Goal: Task Accomplishment & Management: Use online tool/utility

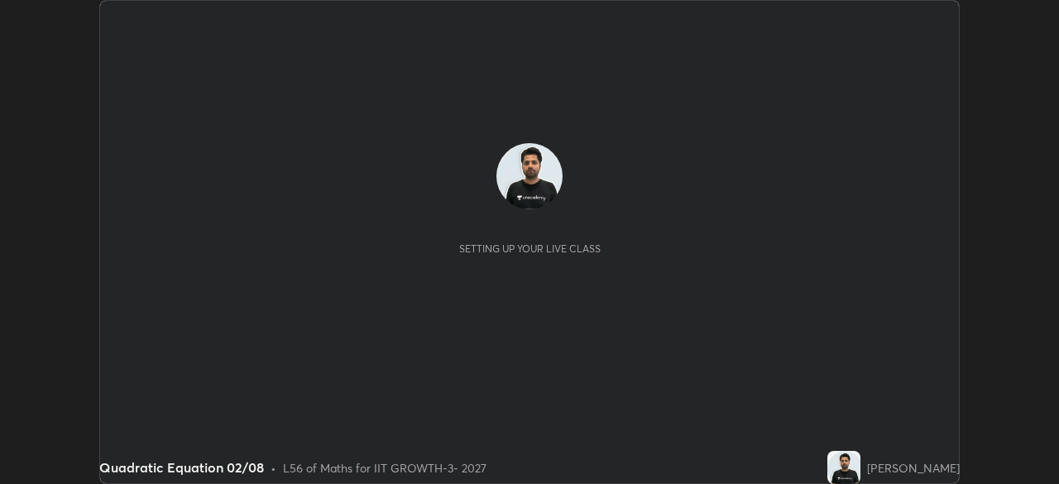
scroll to position [484, 1059]
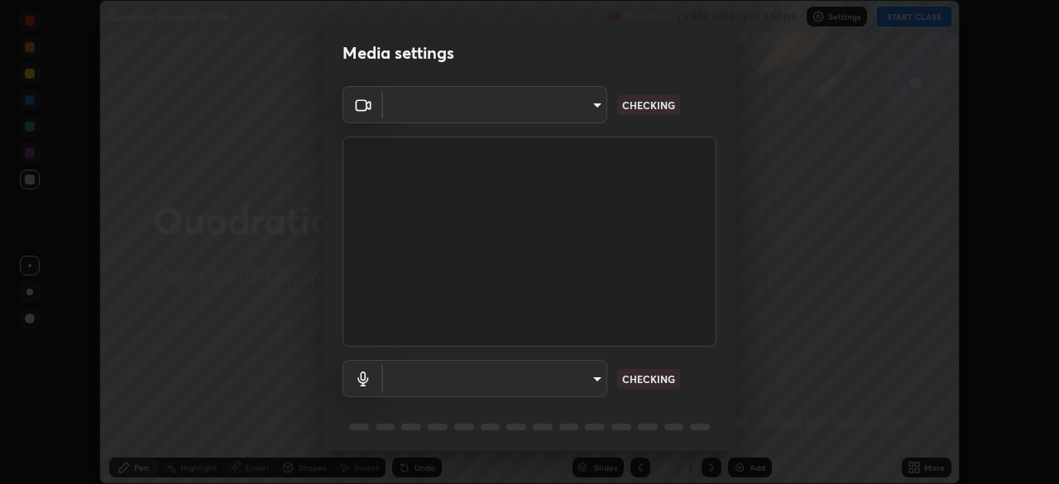
type input "8af73e8d16ef8e3bb7c62716022b9fe157133e9521606ce818031bd72dda2f9e"
click at [556, 380] on body "Erase all Quadratic Equation 02/08 Recording CLASS STARTS IN 4 MINS Settings ST…" at bounding box center [529, 242] width 1059 height 484
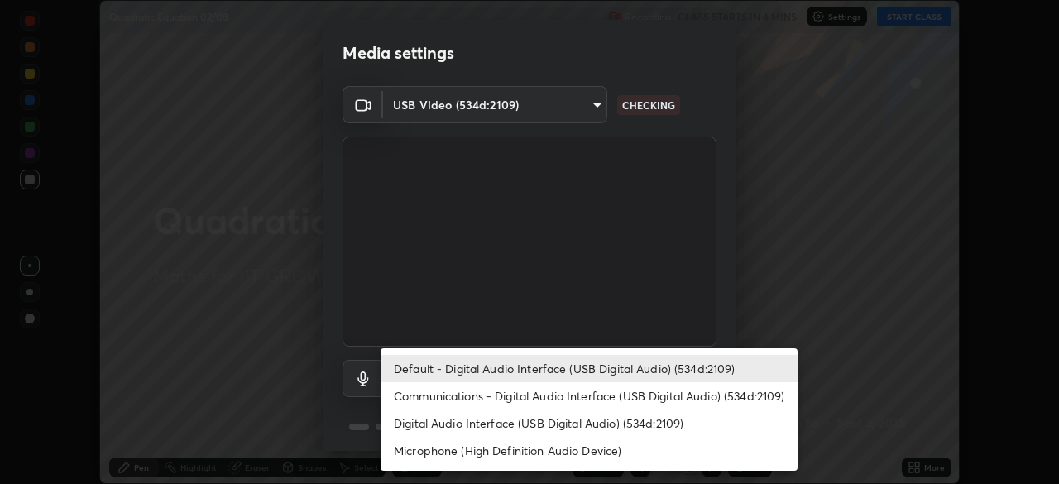
click at [526, 392] on li "Communications - Digital Audio Interface (USB Digital Audio) (534d:2109)" at bounding box center [589, 395] width 417 height 27
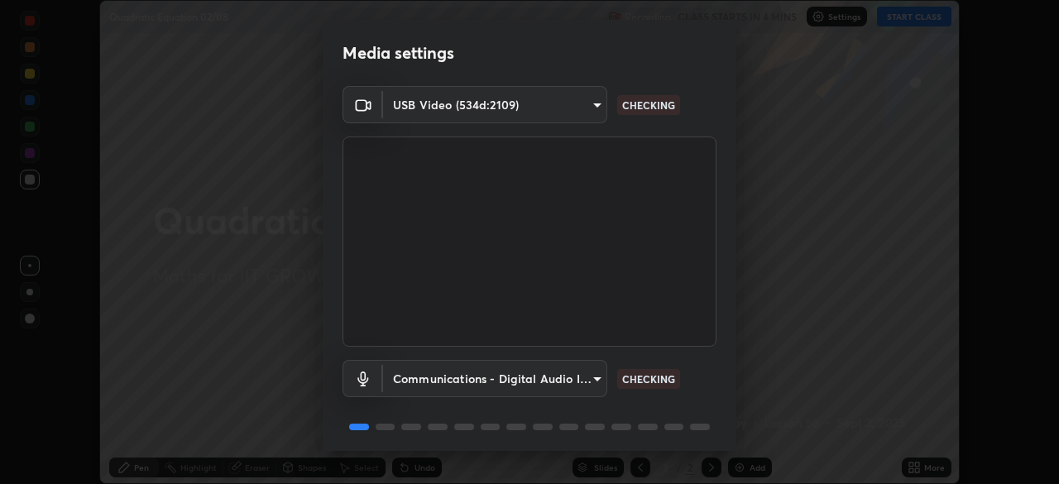
click at [533, 376] on body "Erase all Quadratic Equation 02/08 Recording CLASS STARTS IN 4 MINS Settings ST…" at bounding box center [529, 242] width 1059 height 484
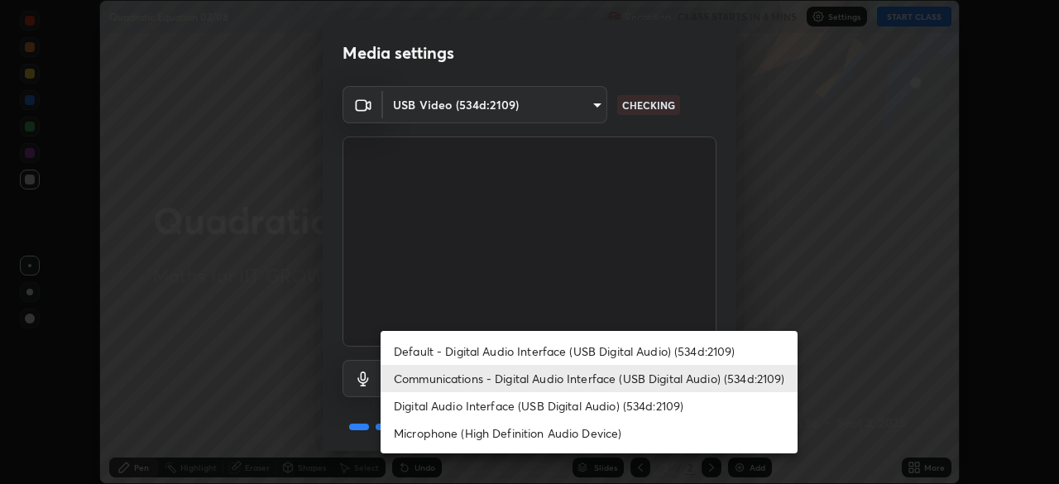
click at [540, 351] on li "Default - Digital Audio Interface (USB Digital Audio) (534d:2109)" at bounding box center [589, 351] width 417 height 27
type input "default"
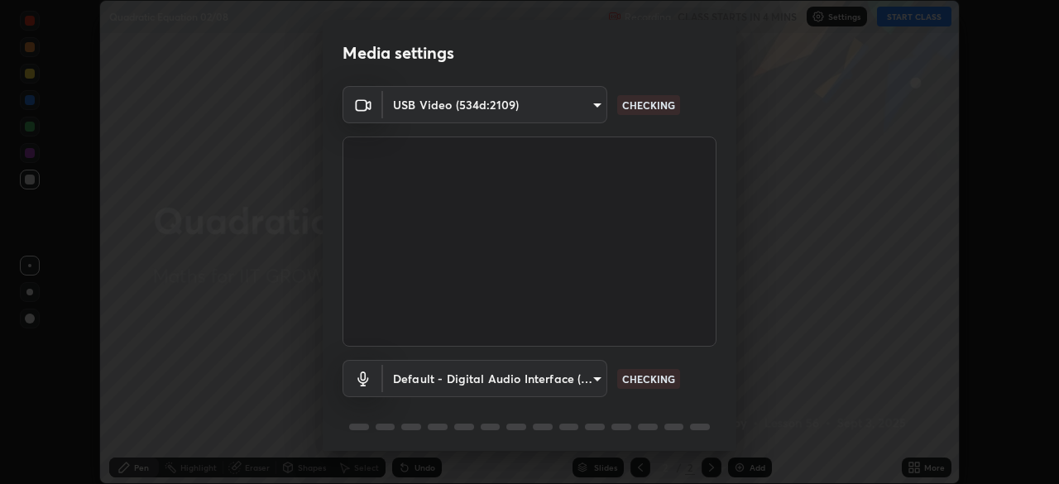
scroll to position [59, 0]
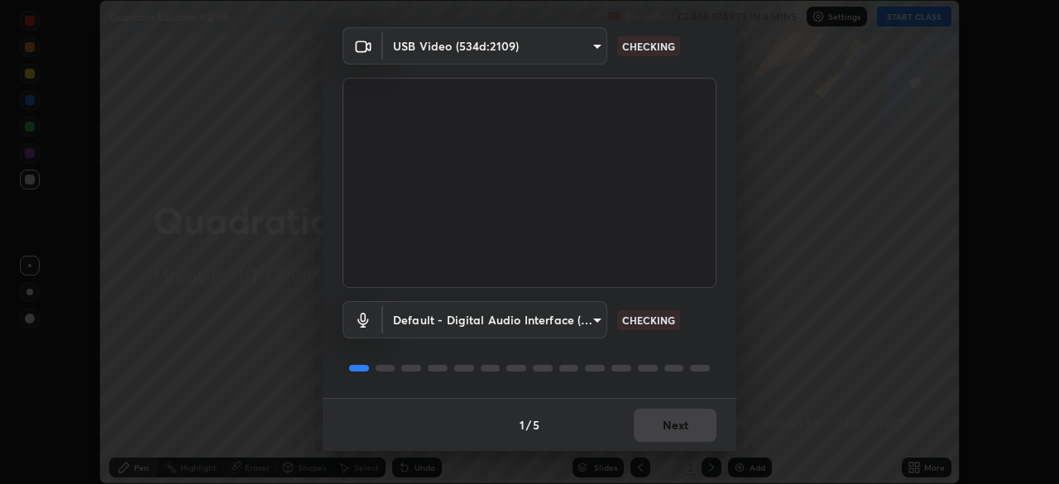
click at [675, 433] on div "1 / 5 Next" at bounding box center [530, 424] width 414 height 53
click at [683, 432] on div "1 / 5 Next" at bounding box center [530, 424] width 414 height 53
click at [686, 435] on div "1 / 5 Next" at bounding box center [530, 424] width 414 height 53
click at [689, 433] on div "1 / 5 Next" at bounding box center [530, 424] width 414 height 53
click at [691, 429] on div "1 / 5 Next" at bounding box center [530, 424] width 414 height 53
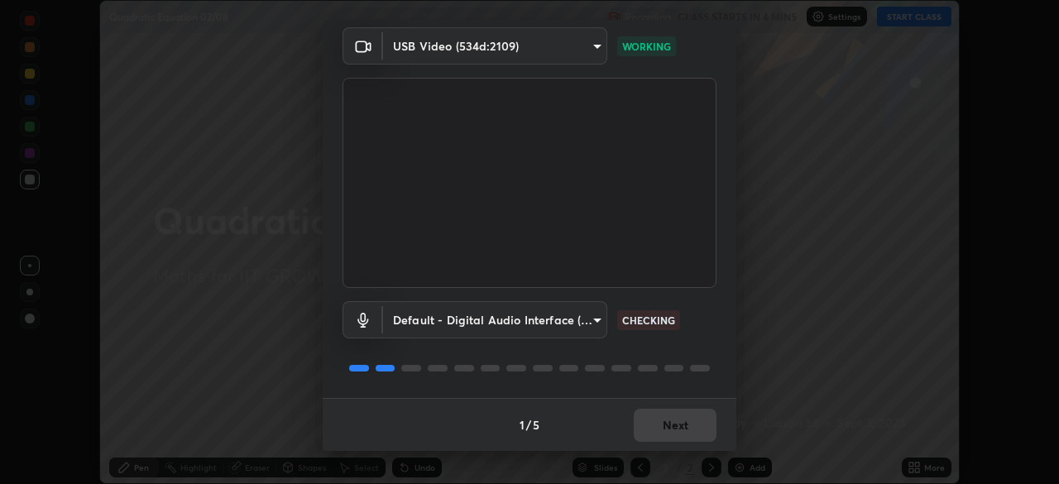
click at [691, 427] on div "1 / 5 Next" at bounding box center [530, 424] width 414 height 53
click at [698, 426] on div "1 / 5 Next" at bounding box center [530, 424] width 414 height 53
click at [694, 431] on div "1 / 5 Next" at bounding box center [530, 424] width 414 height 53
click at [691, 431] on div "1 / 5 Next" at bounding box center [530, 424] width 414 height 53
click at [692, 428] on div "1 / 5 Next" at bounding box center [530, 424] width 414 height 53
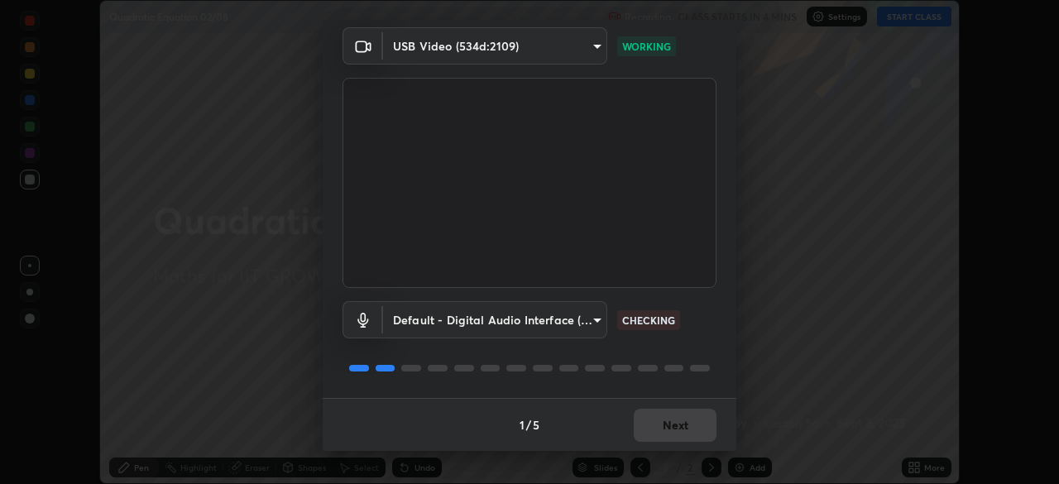
click at [686, 431] on div "1 / 5 Next" at bounding box center [530, 424] width 414 height 53
click at [686, 425] on div "1 / 5 Next" at bounding box center [530, 424] width 414 height 53
click at [673, 424] on div "1 / 5 Next" at bounding box center [530, 424] width 414 height 53
click at [673, 431] on div "1 / 5 Next" at bounding box center [530, 424] width 414 height 53
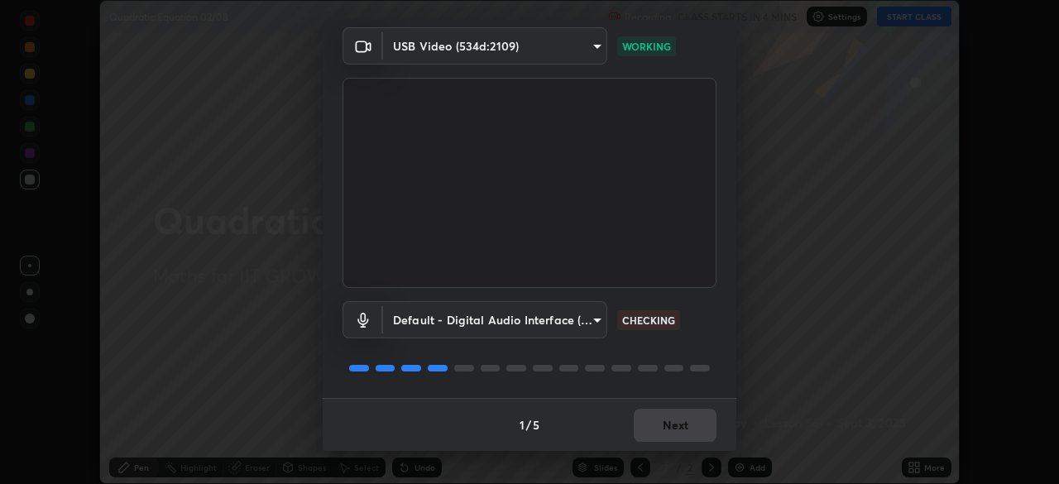
click at [675, 431] on div "1 / 5 Next" at bounding box center [530, 424] width 414 height 53
click at [674, 430] on div "1 / 5 Next" at bounding box center [530, 424] width 414 height 53
click at [683, 430] on div "1 / 5 Next" at bounding box center [530, 424] width 414 height 53
click at [688, 433] on div "1 / 5 Next" at bounding box center [530, 424] width 414 height 53
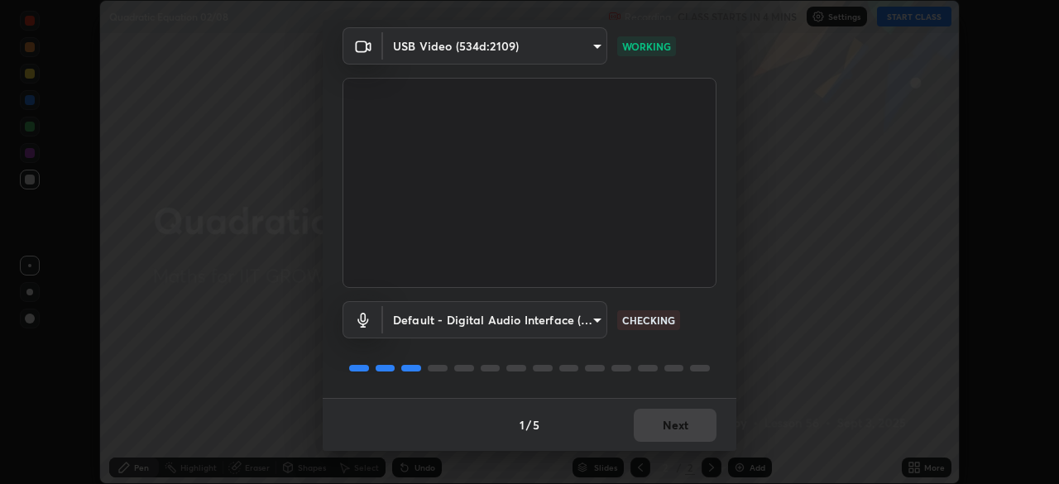
click at [682, 425] on div "1 / 5 Next" at bounding box center [530, 424] width 414 height 53
click at [678, 430] on div "1 / 5 Next" at bounding box center [530, 424] width 414 height 53
click at [680, 433] on div "1 / 5 Next" at bounding box center [530, 424] width 414 height 53
click at [680, 433] on button "Next" at bounding box center [675, 425] width 83 height 33
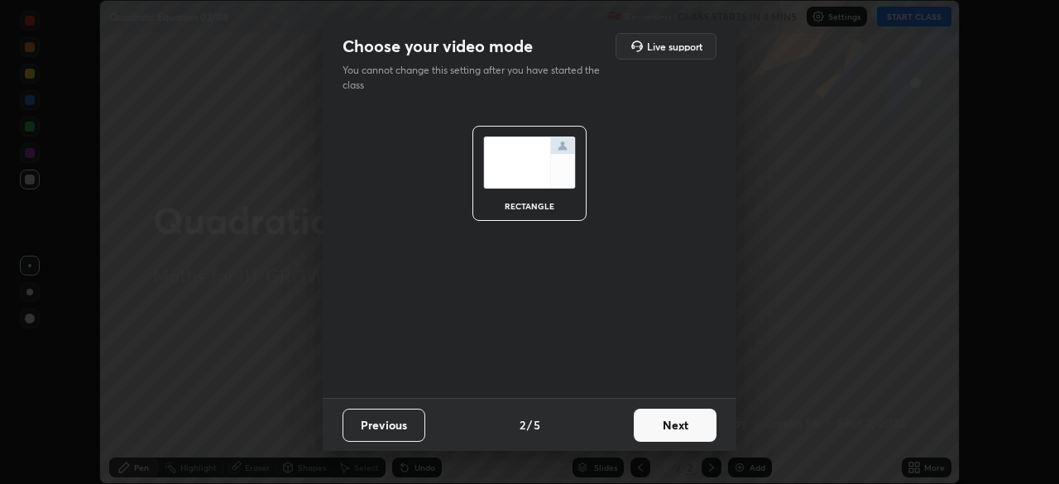
scroll to position [0, 0]
click at [680, 429] on button "Next" at bounding box center [675, 425] width 83 height 33
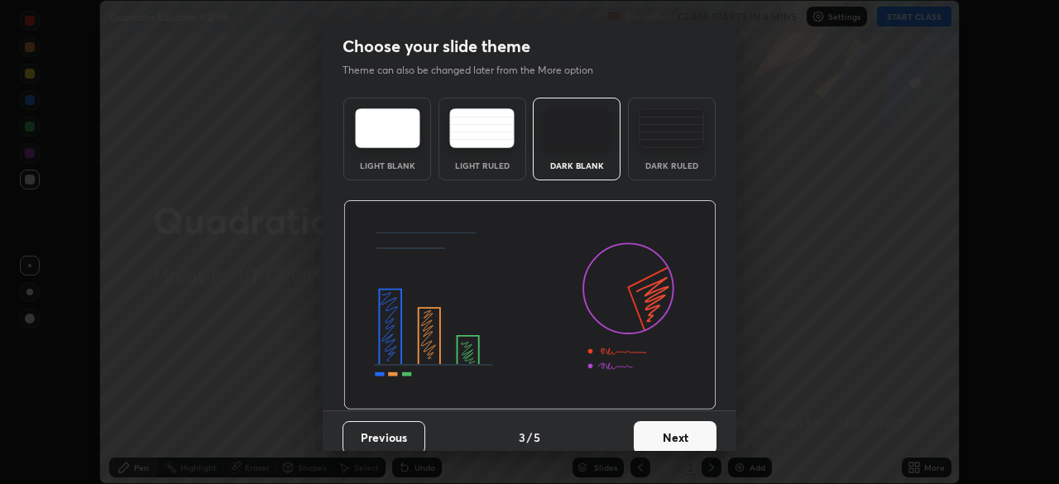
click at [680, 429] on button "Next" at bounding box center [675, 437] width 83 height 33
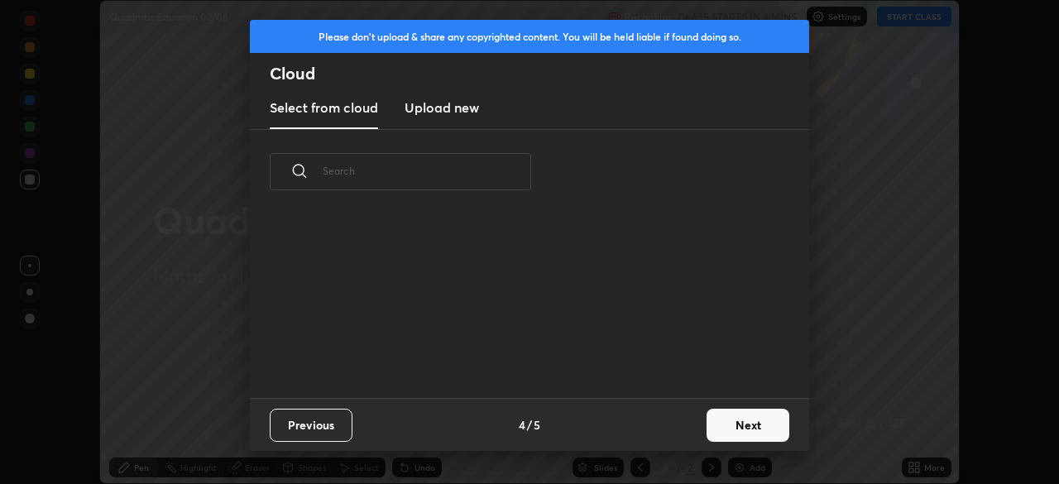
click at [692, 431] on div "Previous 4 / 5 Next" at bounding box center [530, 424] width 560 height 53
click at [726, 430] on button "Next" at bounding box center [748, 425] width 83 height 33
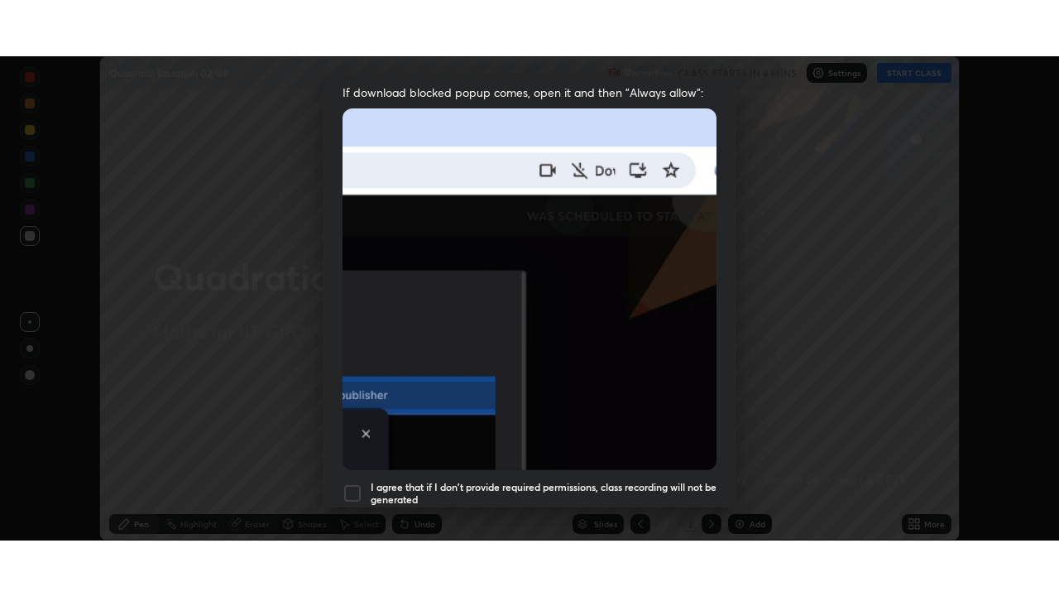
scroll to position [396, 0]
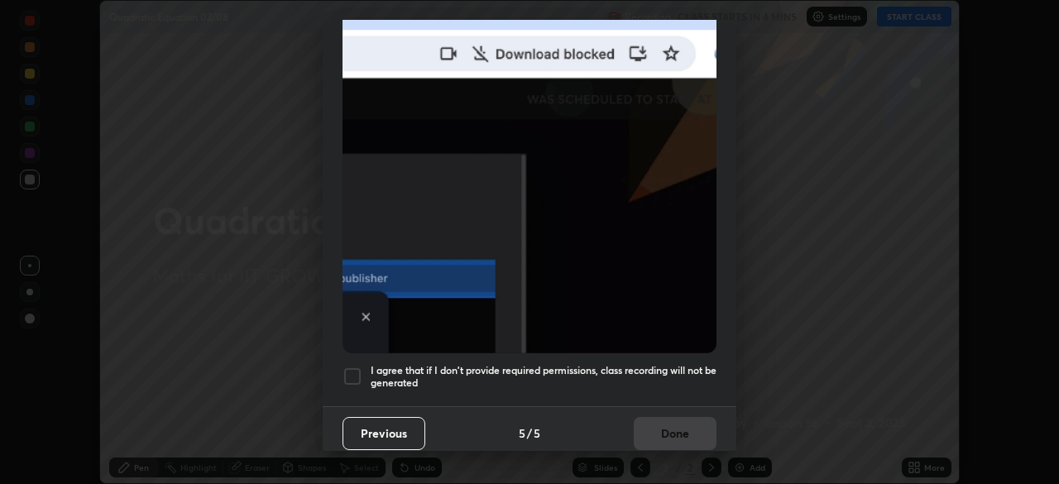
click at [355, 372] on div at bounding box center [353, 377] width 20 height 20
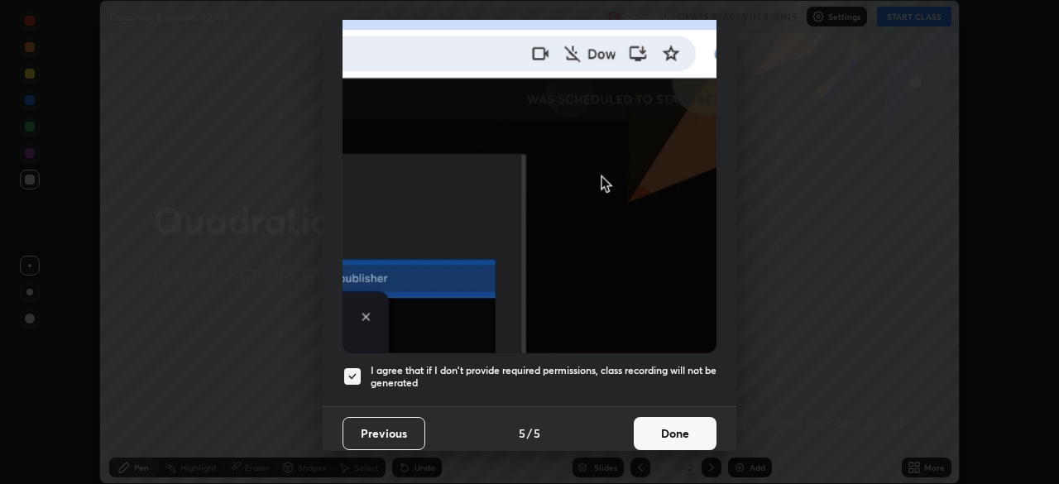
click at [665, 429] on button "Done" at bounding box center [675, 433] width 83 height 33
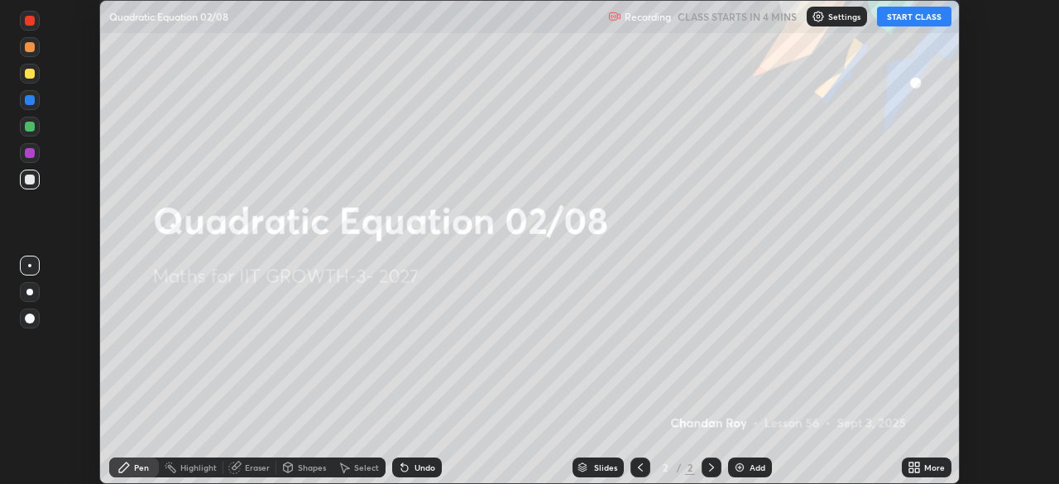
click at [910, 468] on icon at bounding box center [914, 467] width 13 height 13
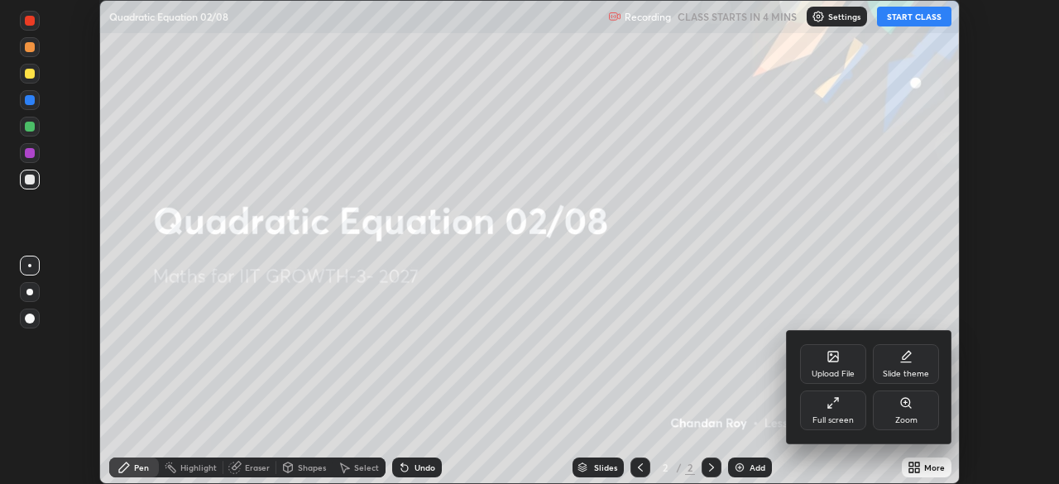
click at [833, 411] on div "Full screen" at bounding box center [833, 411] width 66 height 40
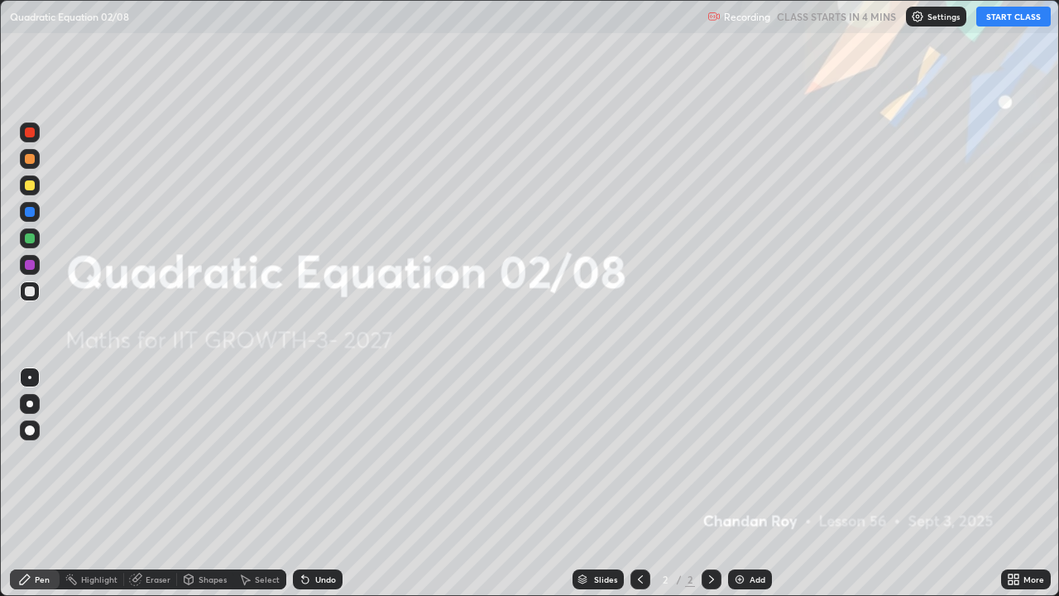
scroll to position [596, 1059]
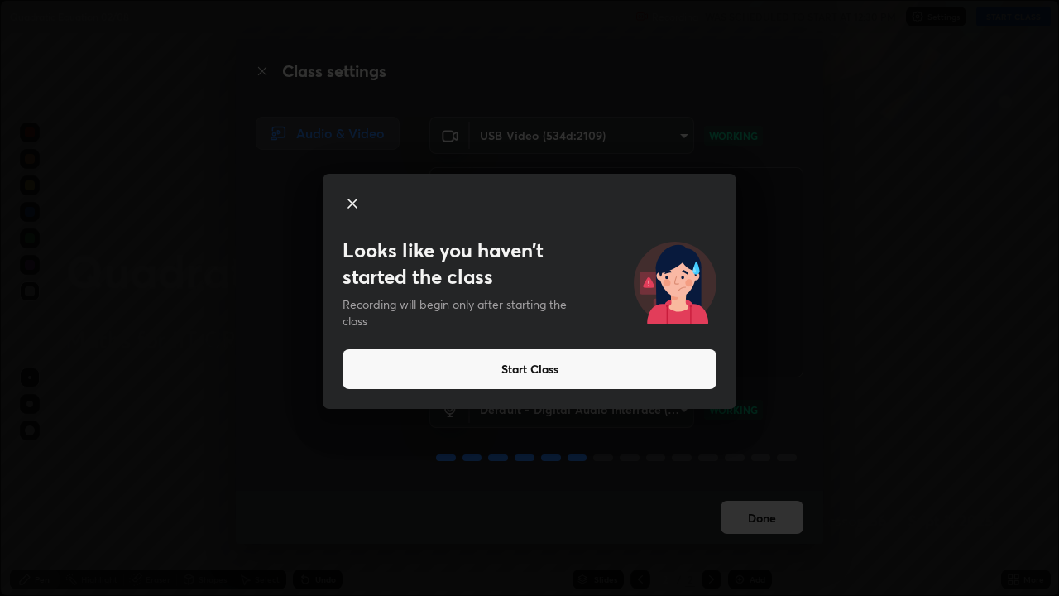
click at [671, 483] on div "Looks like you haven’t started the class Recording will begin only after starti…" at bounding box center [529, 298] width 1059 height 596
click at [557, 370] on button "Start Class" at bounding box center [530, 369] width 374 height 40
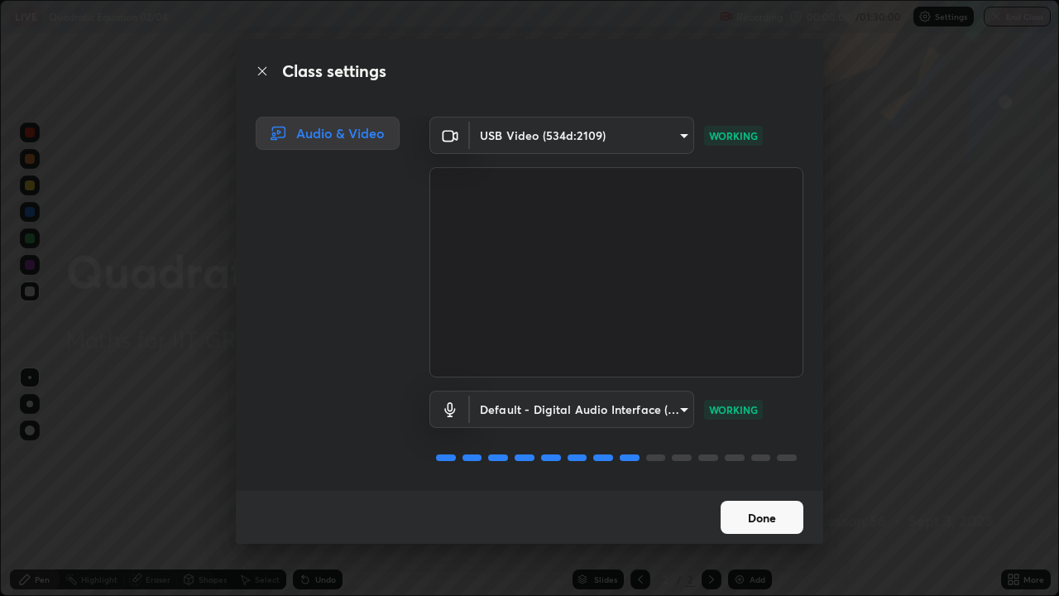
click at [775, 483] on button "Done" at bounding box center [762, 517] width 83 height 33
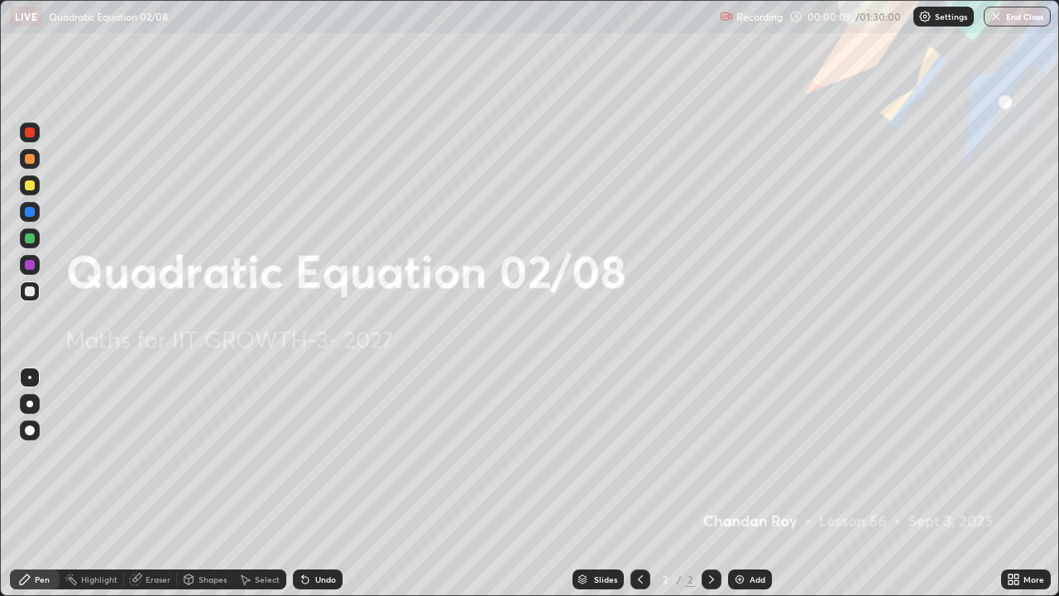
click at [1020, 483] on icon at bounding box center [1013, 579] width 13 height 13
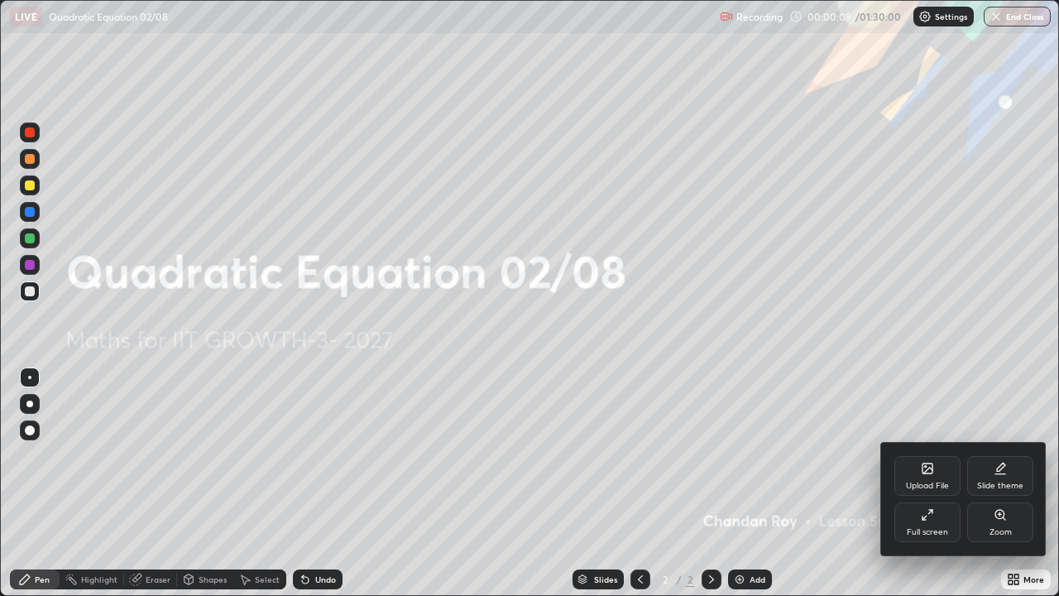
click at [932, 471] on icon at bounding box center [928, 469] width 10 height 10
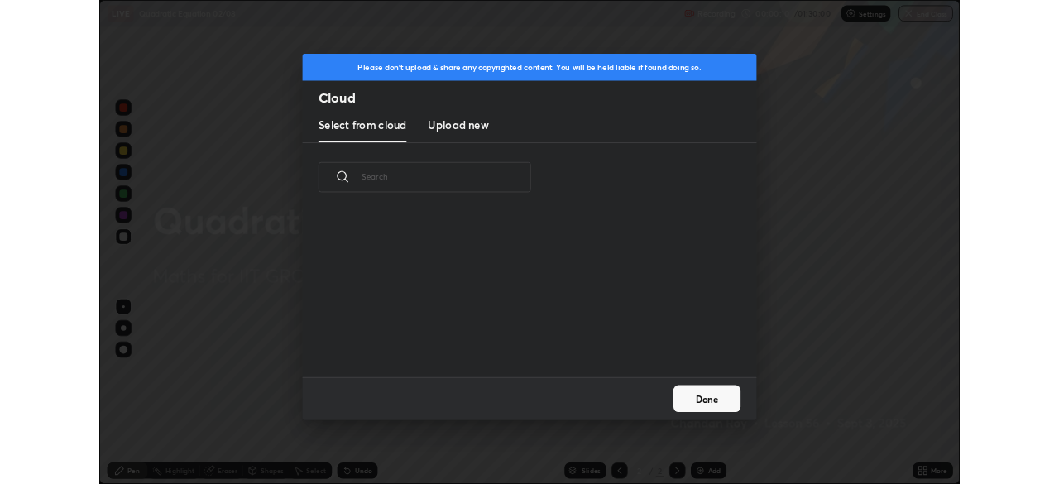
scroll to position [204, 531]
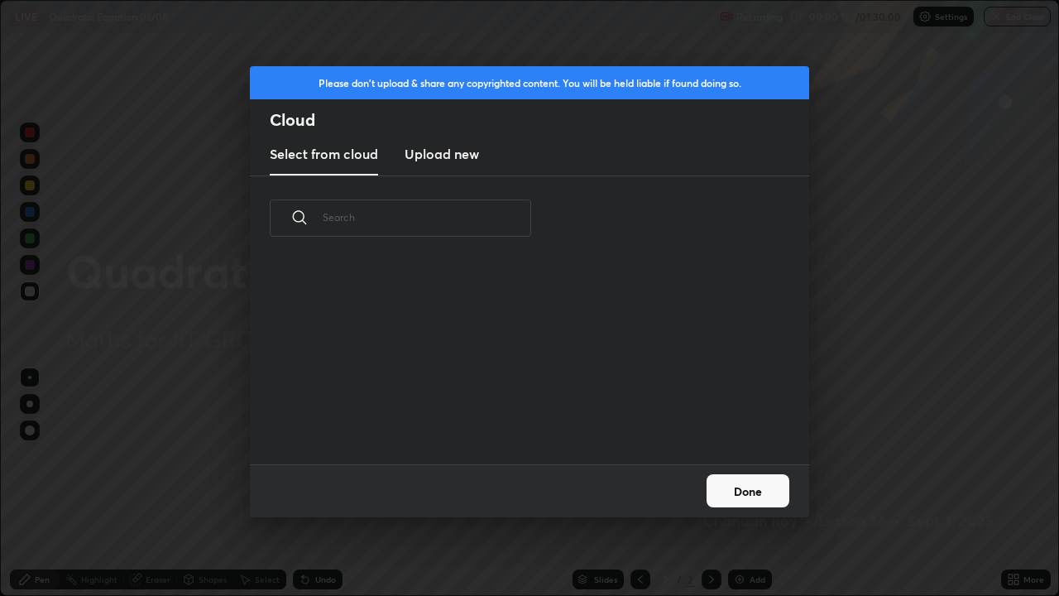
click at [468, 156] on h3 "Upload new" at bounding box center [442, 154] width 74 height 20
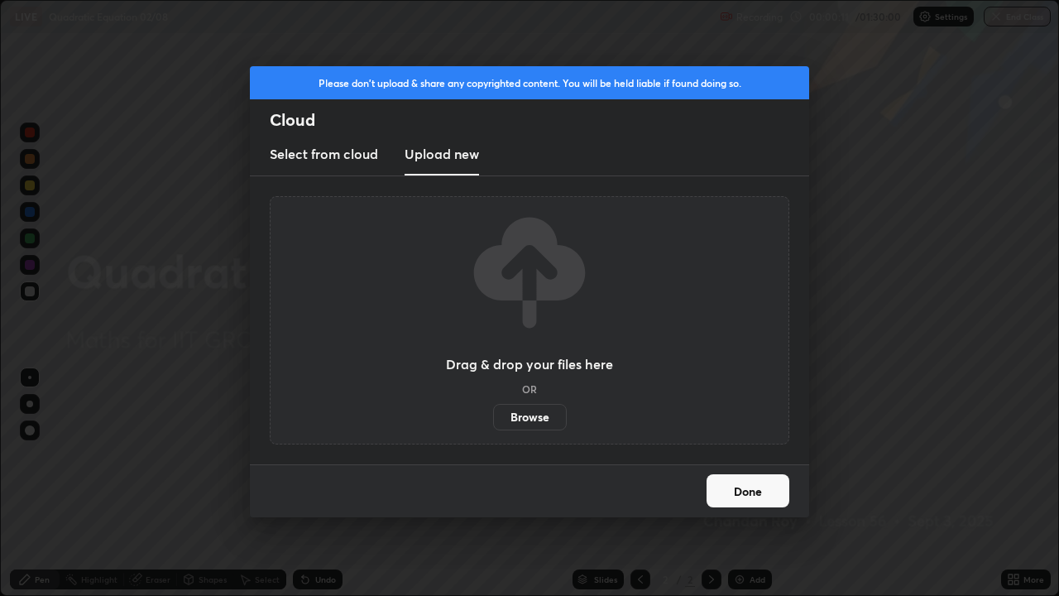
click at [540, 422] on label "Browse" at bounding box center [530, 417] width 74 height 26
click at [493, 422] on input "Browse" at bounding box center [493, 417] width 0 height 26
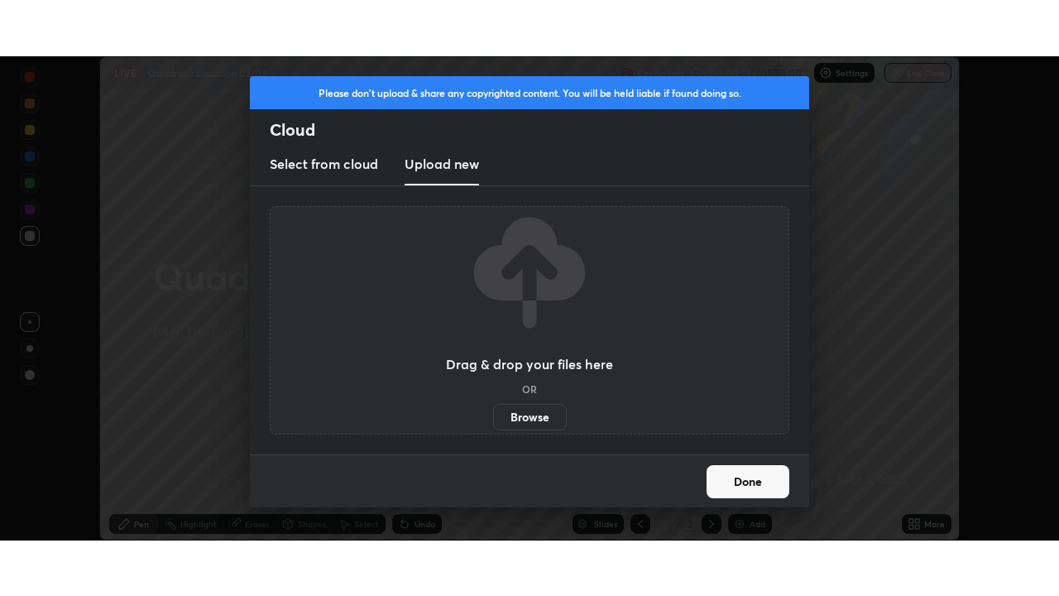
scroll to position [82286, 81711]
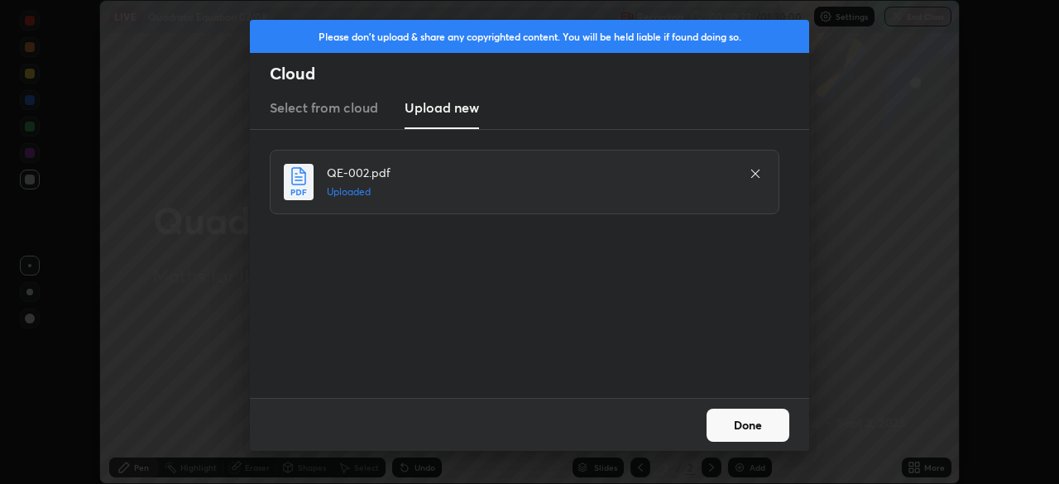
click at [752, 421] on button "Done" at bounding box center [748, 425] width 83 height 33
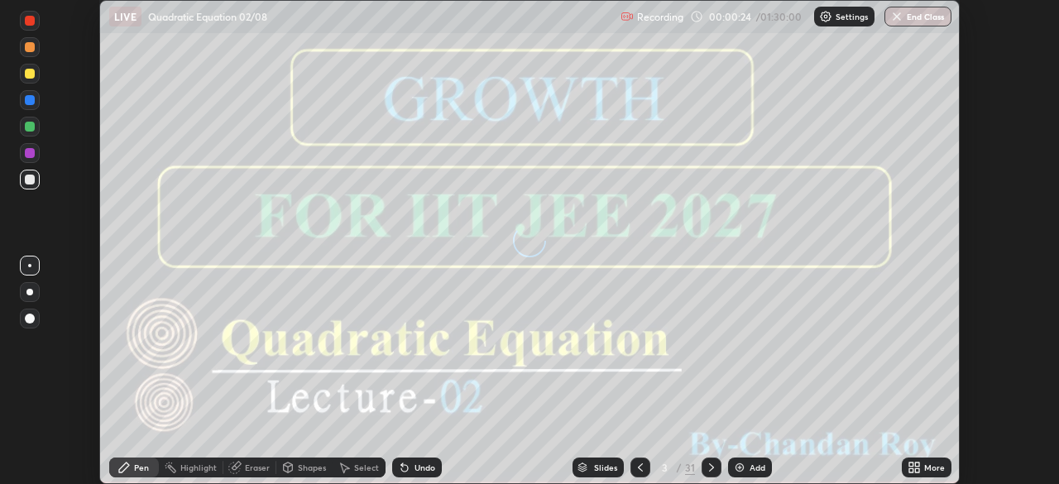
click at [917, 470] on icon at bounding box center [917, 470] width 4 height 4
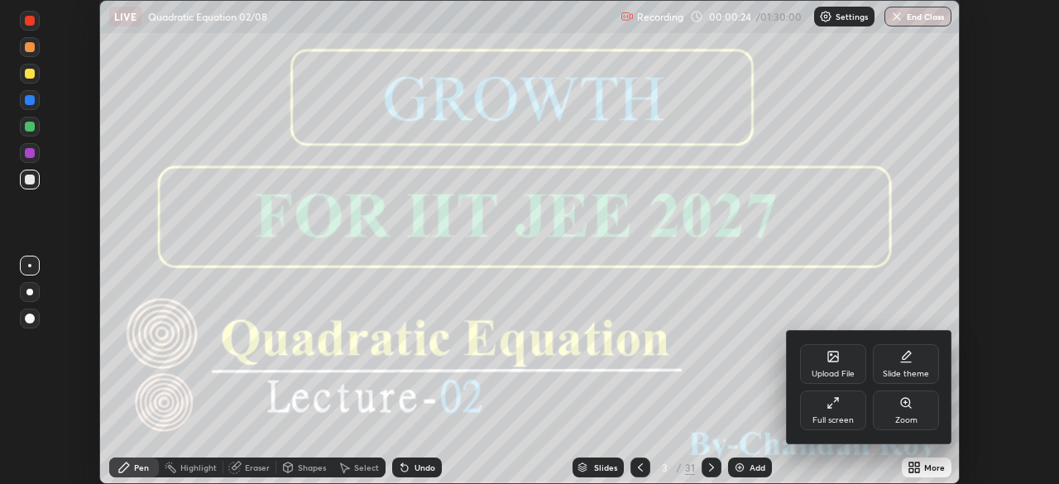
click at [838, 419] on div "Full screen" at bounding box center [833, 420] width 41 height 8
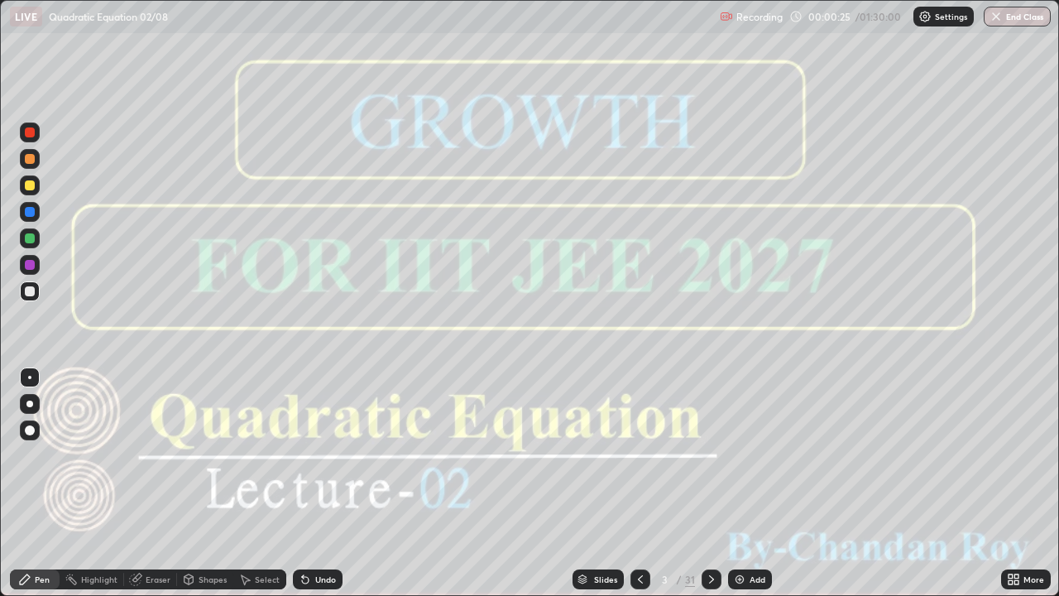
scroll to position [596, 1059]
click at [710, 483] on icon at bounding box center [711, 579] width 13 height 13
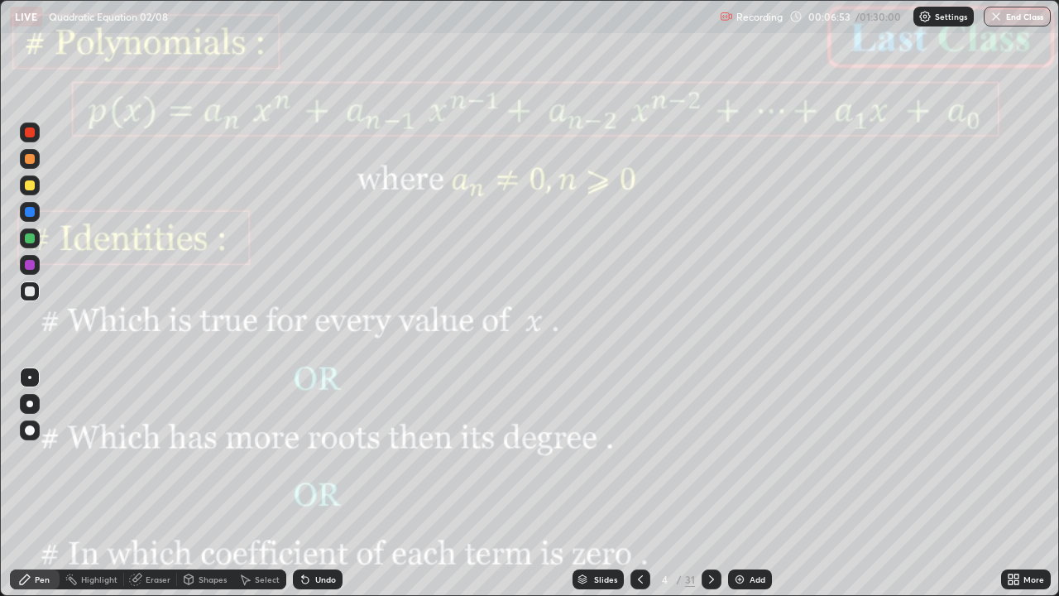
click at [713, 483] on icon at bounding box center [711, 579] width 13 height 13
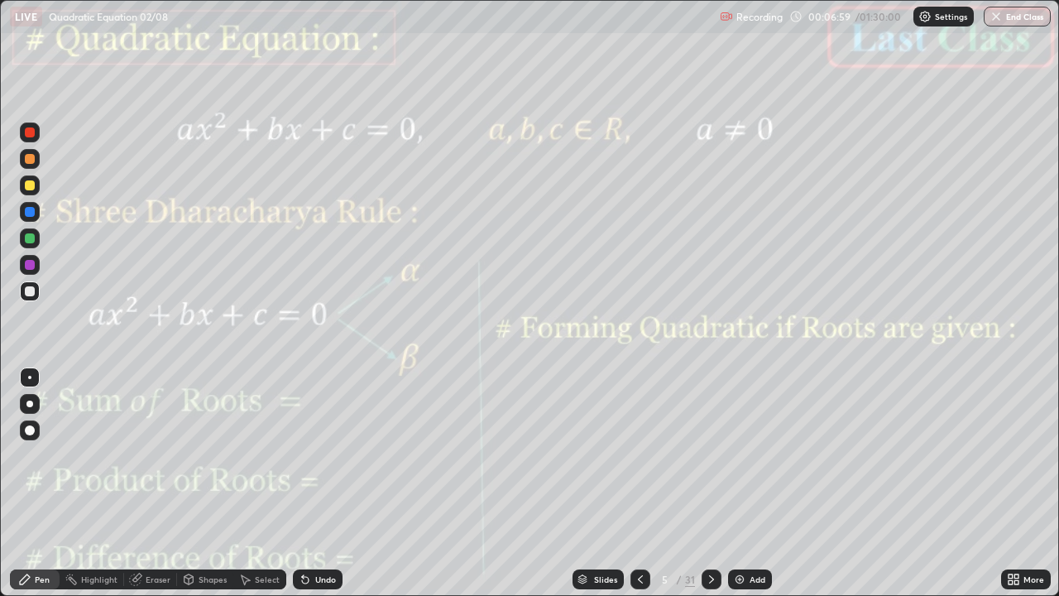
click at [713, 483] on icon at bounding box center [711, 579] width 13 height 13
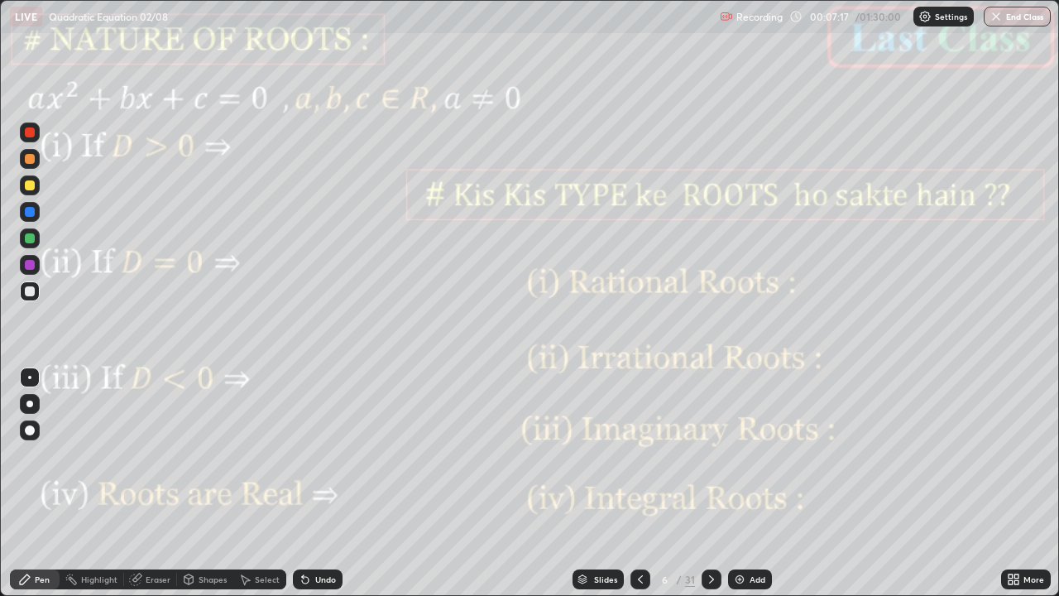
click at [710, 483] on icon at bounding box center [711, 579] width 13 height 13
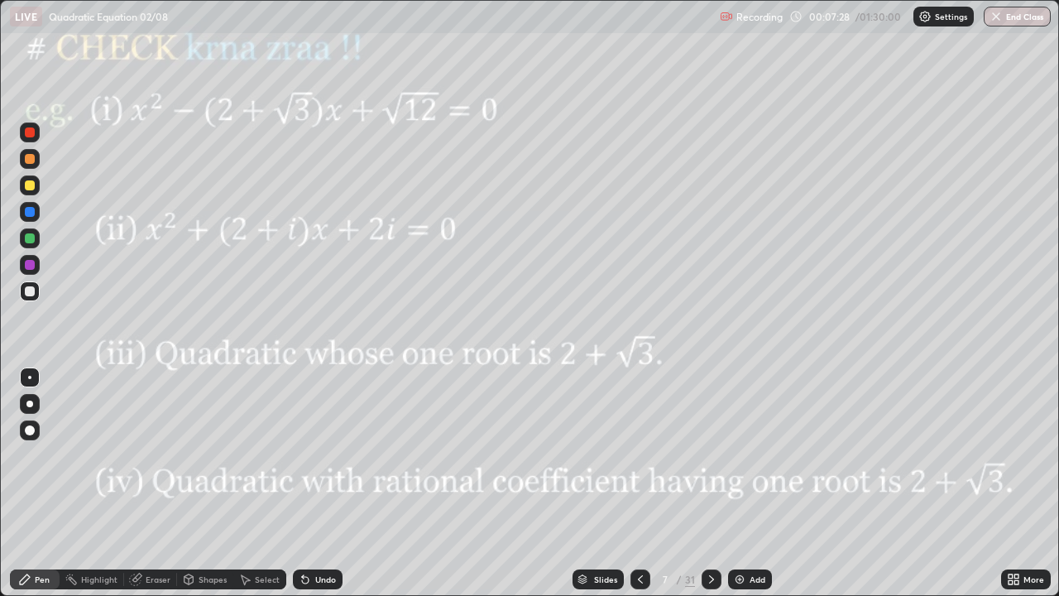
click at [30, 236] on div at bounding box center [30, 238] width 10 height 10
click at [32, 267] on div at bounding box center [30, 265] width 10 height 10
click at [710, 483] on icon at bounding box center [711, 579] width 13 height 13
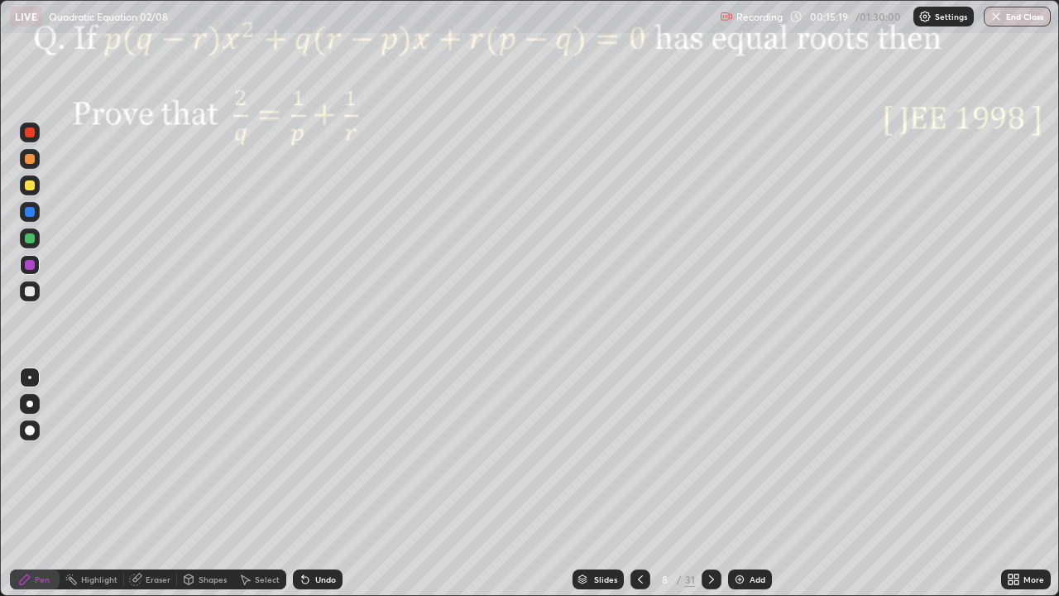
click at [27, 262] on div at bounding box center [30, 265] width 10 height 10
click at [312, 483] on div "Undo" at bounding box center [318, 579] width 50 height 20
click at [29, 209] on div at bounding box center [30, 212] width 10 height 10
click at [25, 213] on div at bounding box center [30, 212] width 10 height 10
click at [31, 262] on div at bounding box center [30, 265] width 10 height 10
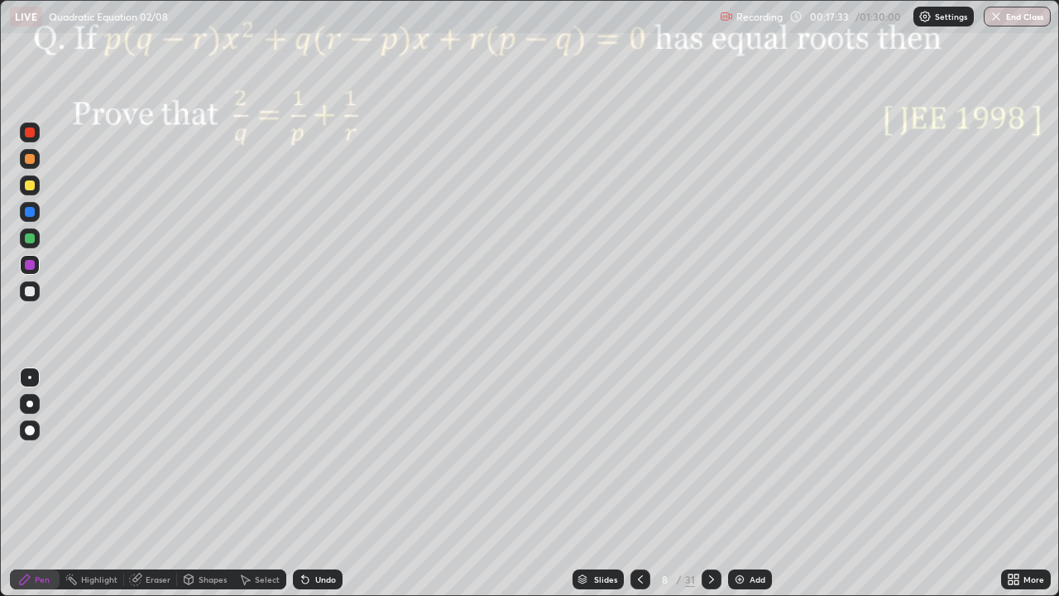
click at [34, 156] on div at bounding box center [30, 159] width 10 height 10
click at [709, 483] on icon at bounding box center [711, 579] width 13 height 13
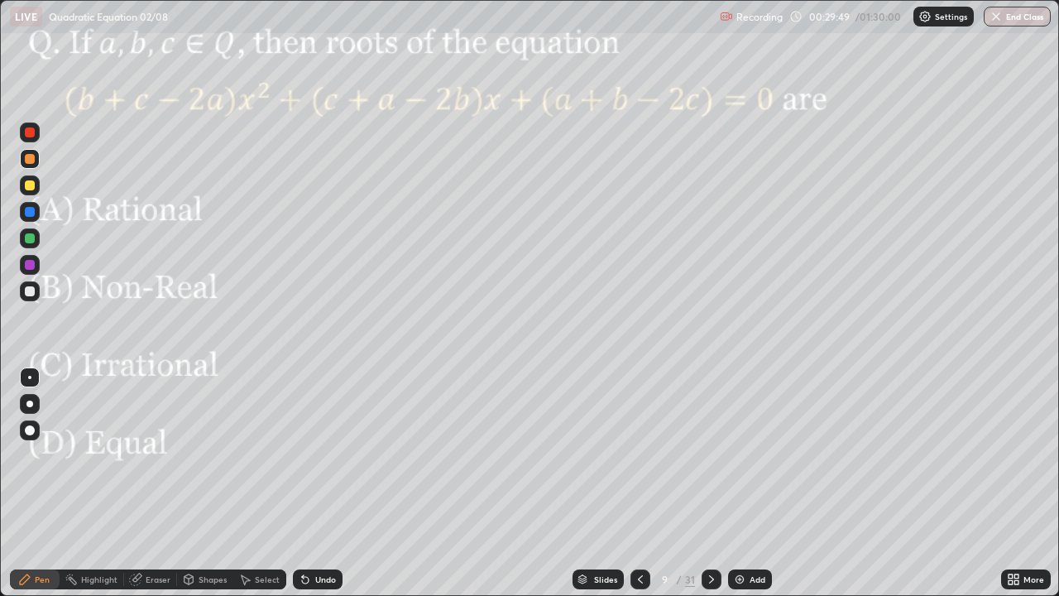
click at [27, 257] on div at bounding box center [30, 265] width 20 height 20
click at [709, 483] on icon at bounding box center [711, 579] width 13 height 13
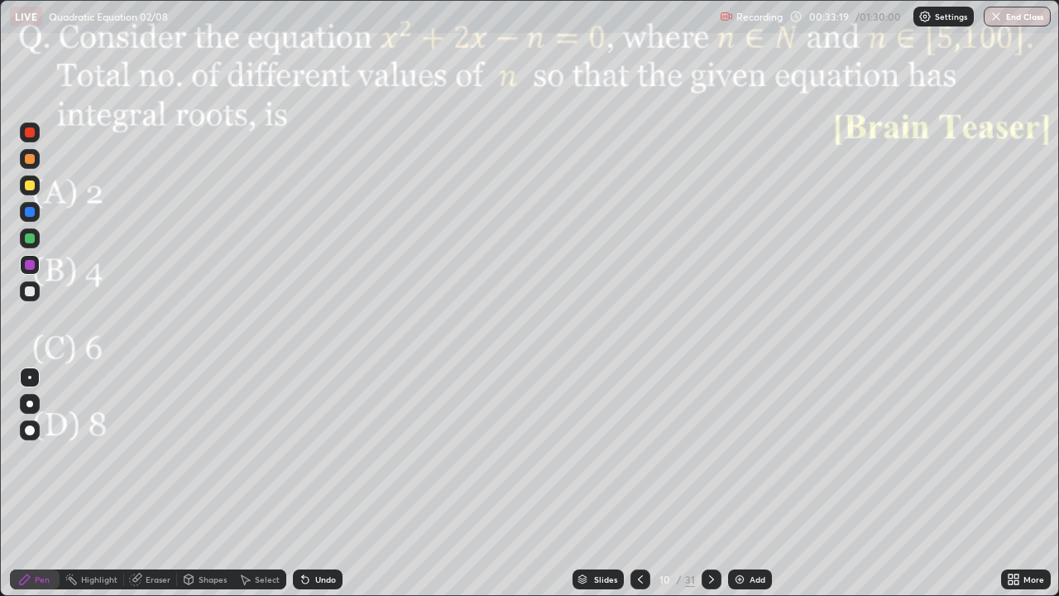
click at [22, 258] on div at bounding box center [30, 265] width 20 height 20
click at [22, 209] on div at bounding box center [30, 212] width 20 height 20
click at [710, 483] on icon at bounding box center [711, 579] width 13 height 13
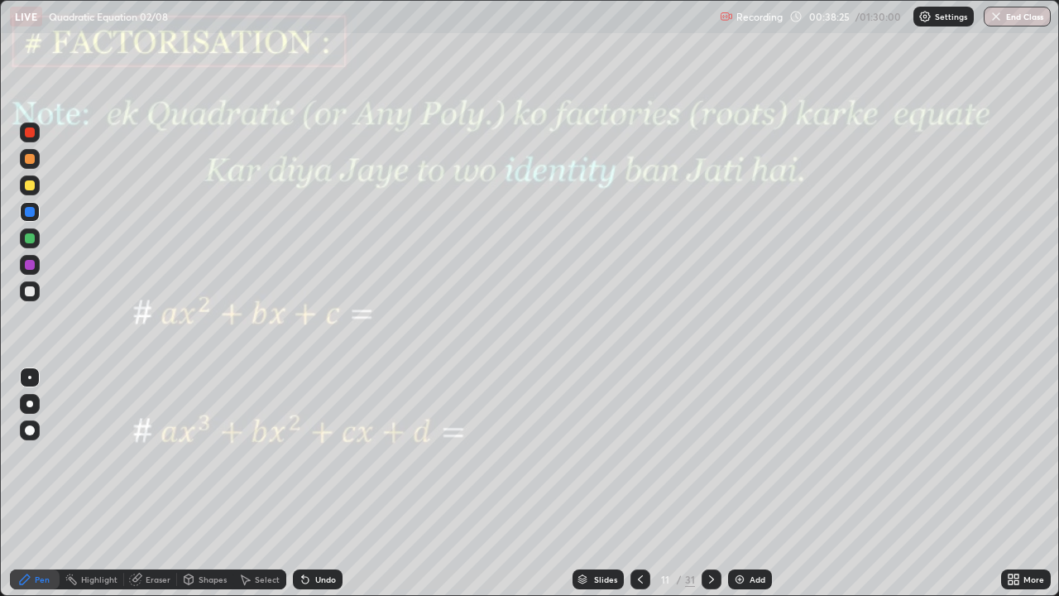
click at [36, 266] on div at bounding box center [30, 265] width 20 height 20
click at [711, 483] on icon at bounding box center [711, 579] width 5 height 8
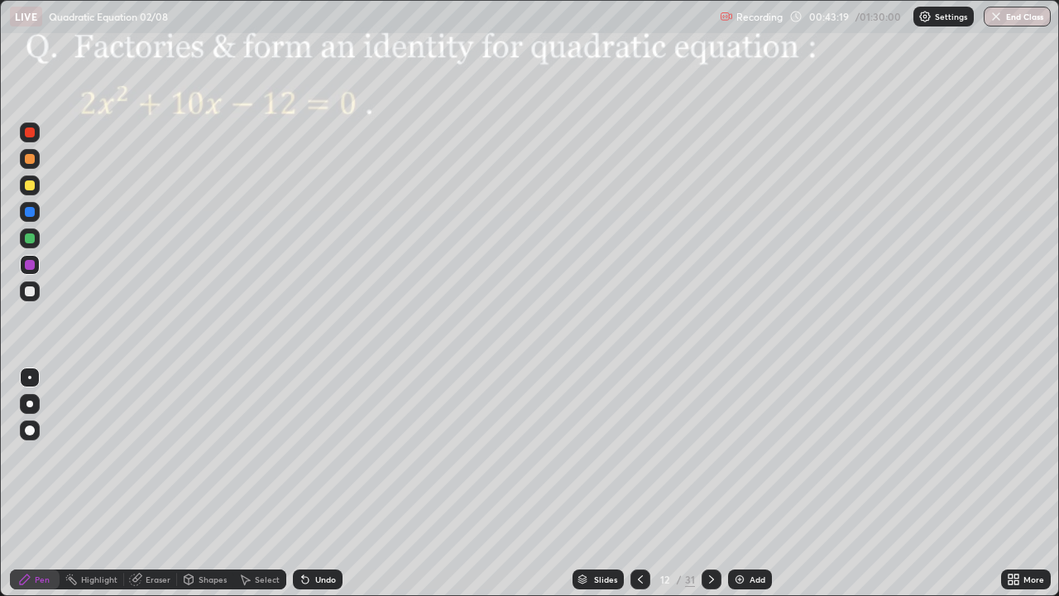
click at [709, 483] on icon at bounding box center [711, 579] width 5 height 8
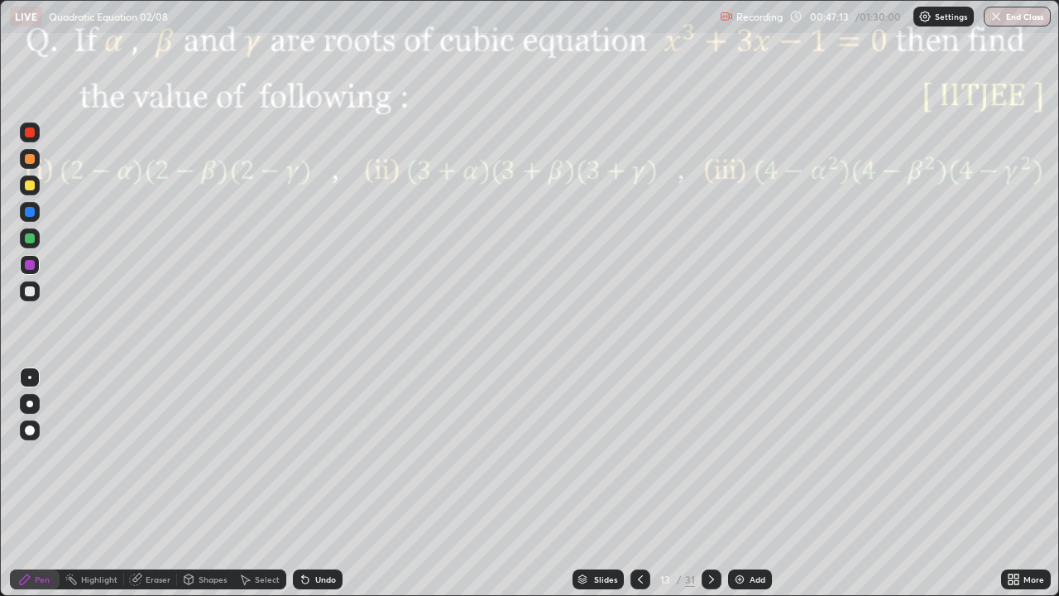
click at [24, 257] on div at bounding box center [30, 265] width 20 height 20
click at [315, 483] on div "Undo" at bounding box center [325, 579] width 21 height 8
click at [36, 233] on div at bounding box center [30, 238] width 20 height 20
click at [29, 159] on div at bounding box center [30, 159] width 10 height 10
click at [31, 258] on div at bounding box center [30, 265] width 20 height 20
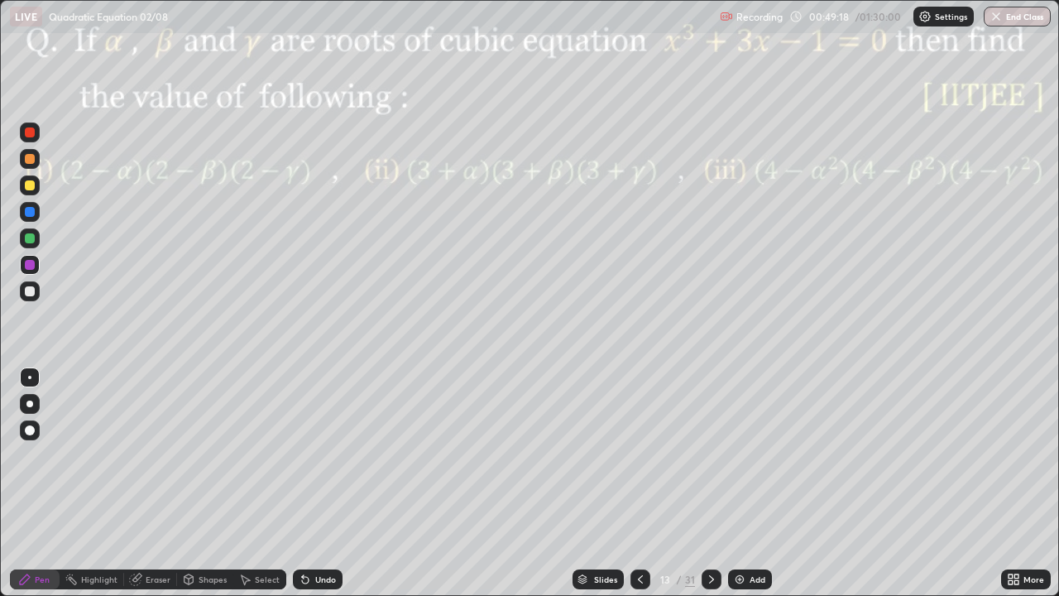
click at [29, 295] on div at bounding box center [30, 291] width 10 height 10
click at [31, 166] on div at bounding box center [30, 159] width 20 height 20
click at [713, 483] on icon at bounding box center [711, 579] width 13 height 13
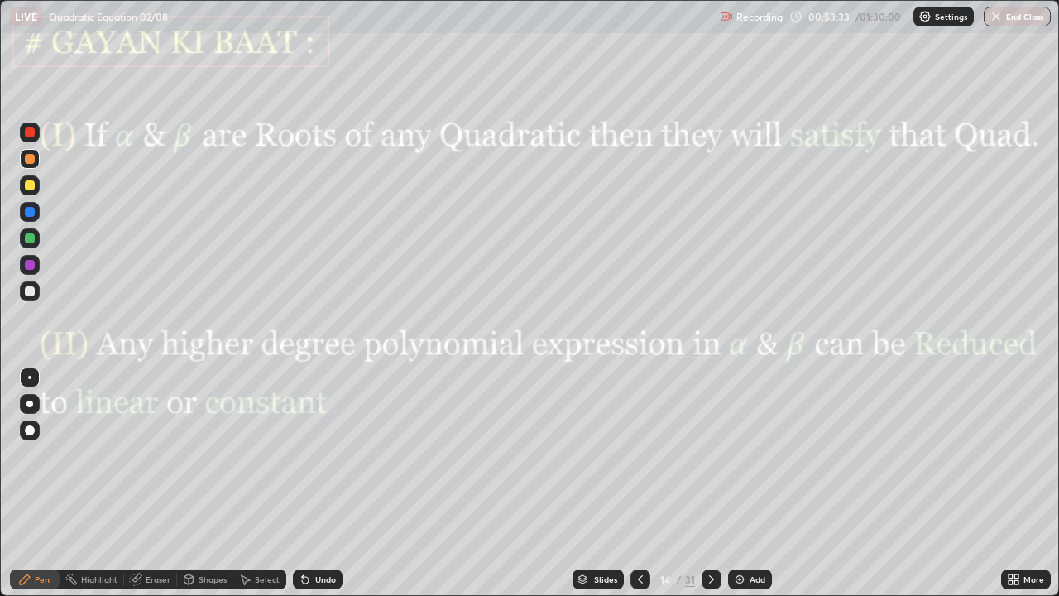
click at [26, 263] on div at bounding box center [30, 265] width 10 height 10
click at [38, 160] on div at bounding box center [30, 159] width 20 height 20
click at [26, 214] on div at bounding box center [30, 212] width 10 height 10
click at [708, 483] on icon at bounding box center [711, 579] width 13 height 13
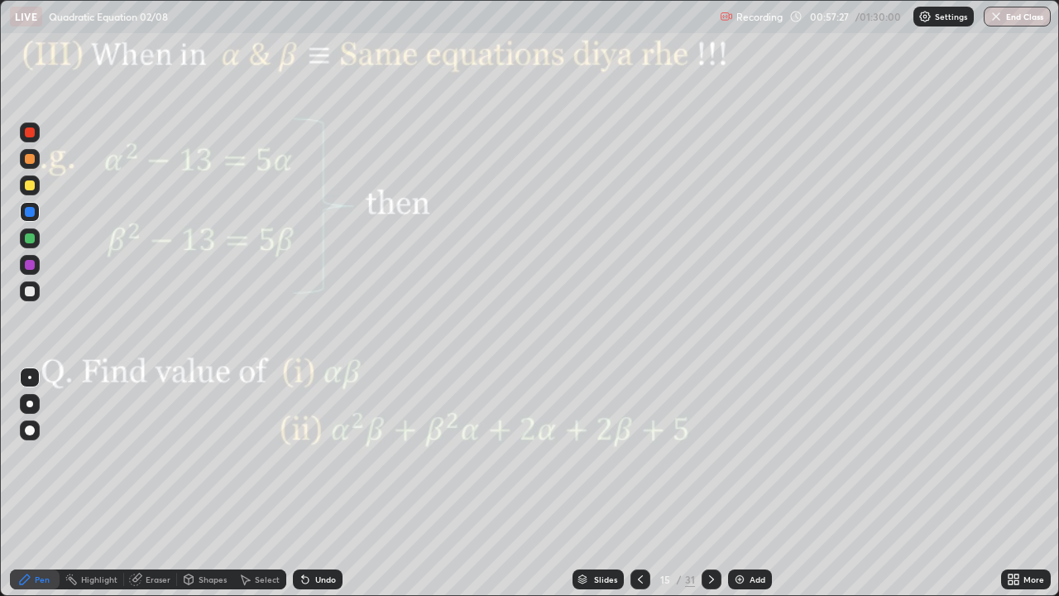
click at [28, 289] on div at bounding box center [30, 291] width 10 height 10
click at [26, 263] on div at bounding box center [30, 265] width 10 height 10
click at [26, 158] on div at bounding box center [30, 159] width 10 height 10
click at [23, 262] on div at bounding box center [30, 265] width 20 height 20
click at [711, 483] on icon at bounding box center [711, 579] width 5 height 8
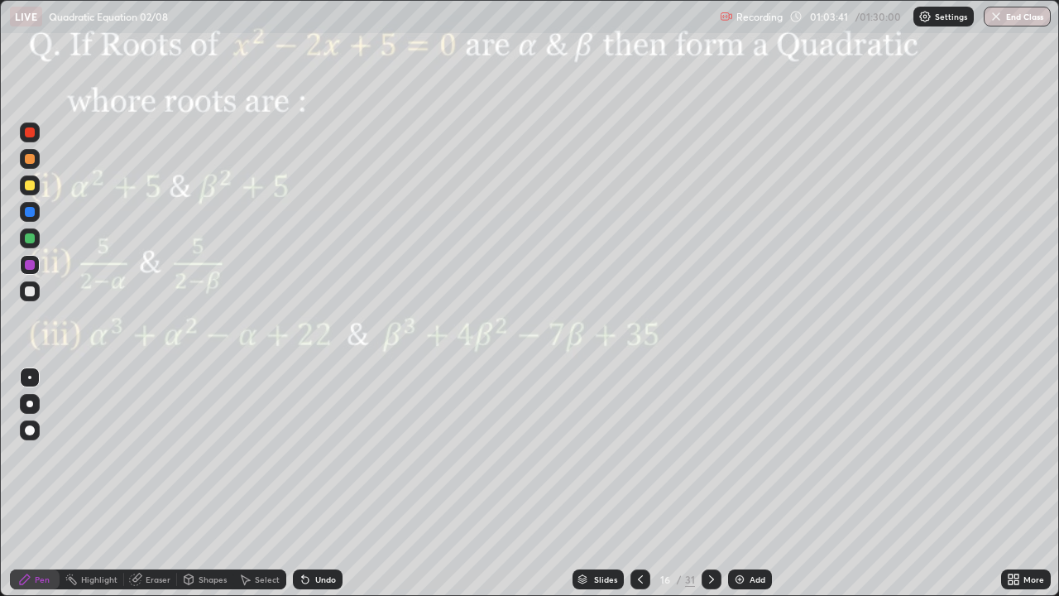
click at [26, 292] on div at bounding box center [30, 291] width 10 height 10
click at [23, 259] on div at bounding box center [30, 265] width 20 height 20
click at [489, 19] on div "LIVE Quadratic Equation 02/08" at bounding box center [362, 16] width 704 height 33
click at [485, 24] on div "LIVE Quadratic Equation 02/08" at bounding box center [362, 16] width 704 height 33
click at [487, 25] on div "LIVE Quadratic Equation 02/08" at bounding box center [362, 16] width 704 height 33
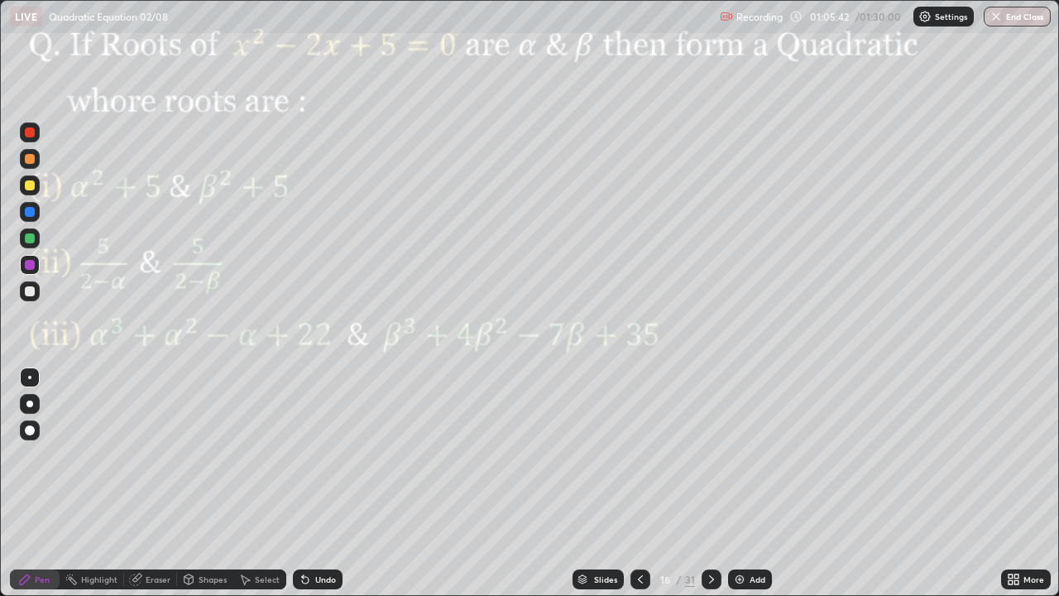
click at [311, 483] on div "Undo" at bounding box center [318, 579] width 50 height 20
click at [31, 185] on div at bounding box center [30, 185] width 10 height 10
click at [30, 267] on div at bounding box center [30, 265] width 10 height 10
click at [30, 290] on div at bounding box center [30, 291] width 10 height 10
click at [28, 183] on div at bounding box center [30, 185] width 10 height 10
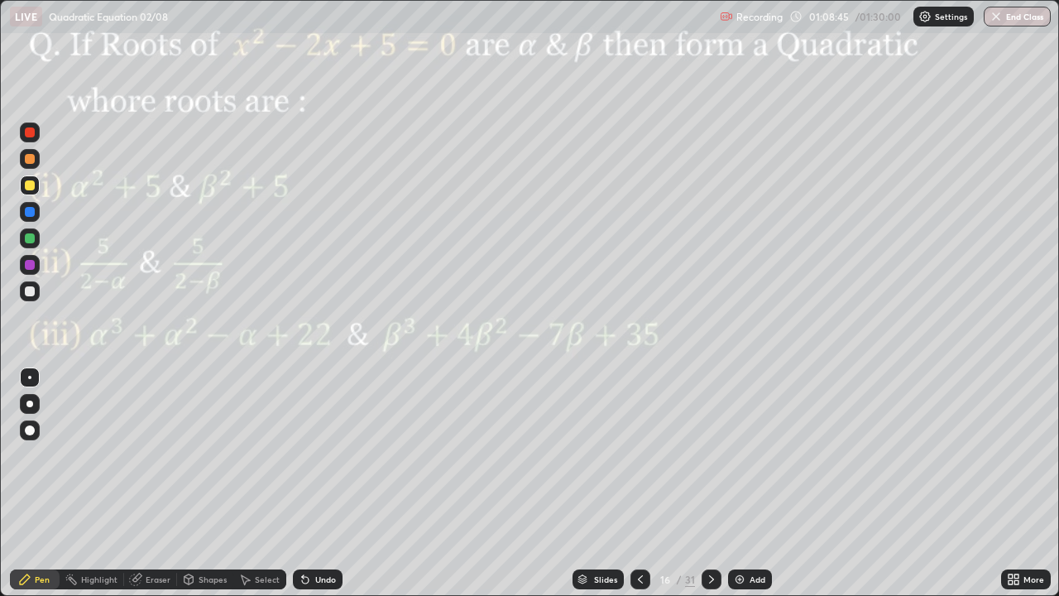
click at [31, 244] on div at bounding box center [30, 238] width 20 height 20
click at [31, 215] on div at bounding box center [30, 212] width 10 height 10
click at [26, 141] on div at bounding box center [30, 132] width 20 height 20
click at [25, 287] on div at bounding box center [30, 291] width 20 height 20
click at [26, 262] on div at bounding box center [30, 265] width 10 height 10
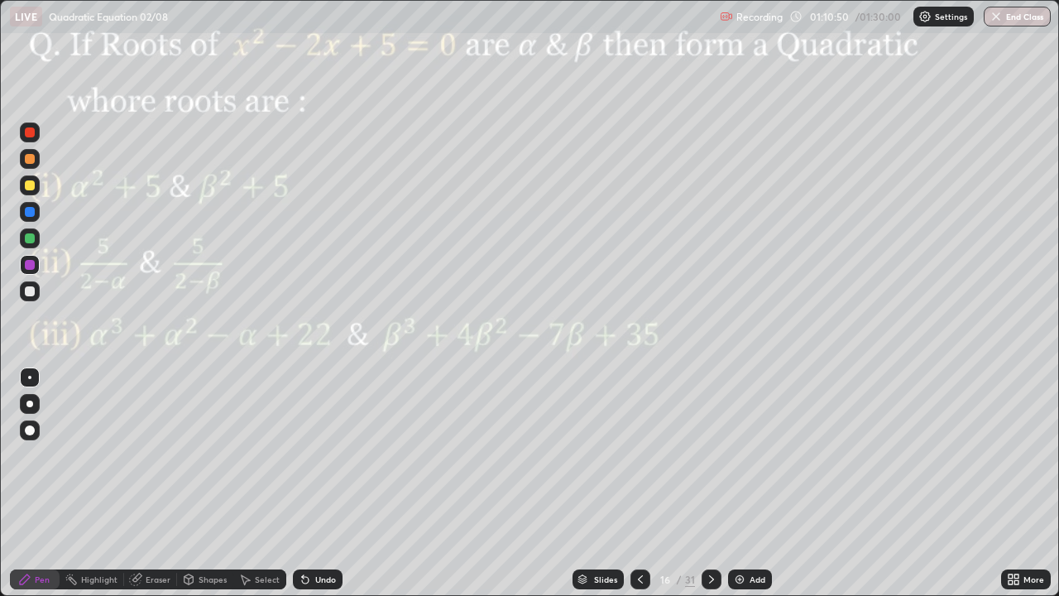
click at [326, 483] on div "Undo" at bounding box center [325, 579] width 21 height 8
click at [263, 483] on div "Select" at bounding box center [267, 579] width 25 height 8
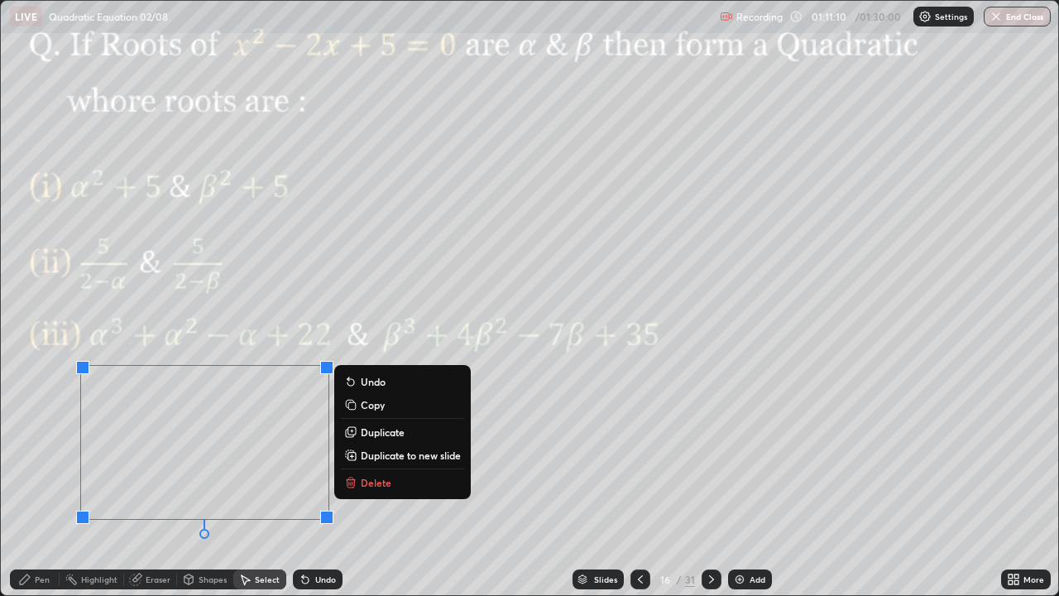
click at [112, 483] on div "0 ° Undo Copy Duplicate Duplicate to new slide Delete" at bounding box center [530, 298] width 1058 height 594
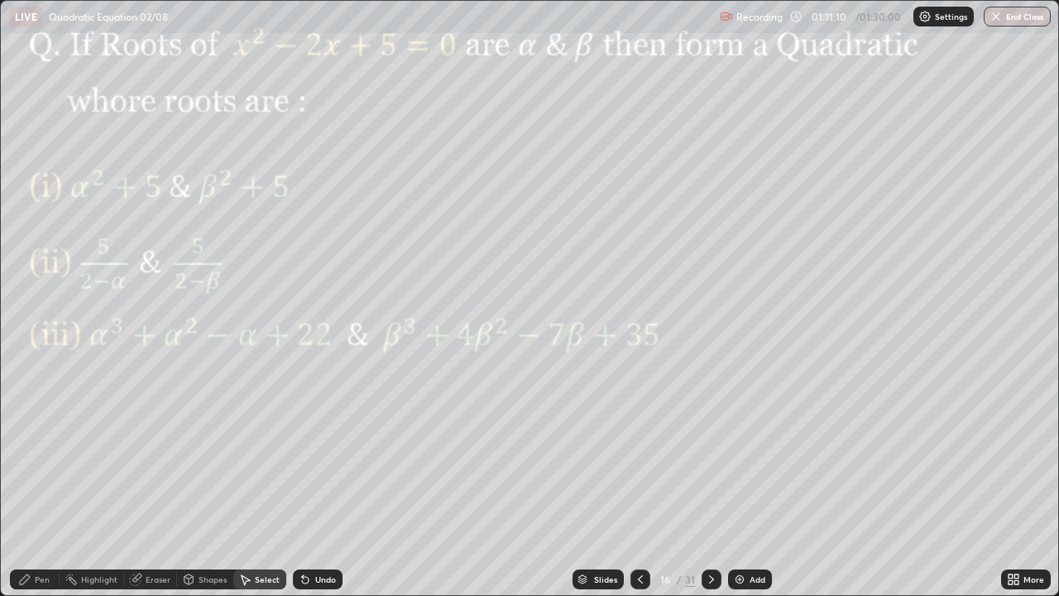
click at [45, 483] on div "Pen" at bounding box center [42, 579] width 15 height 8
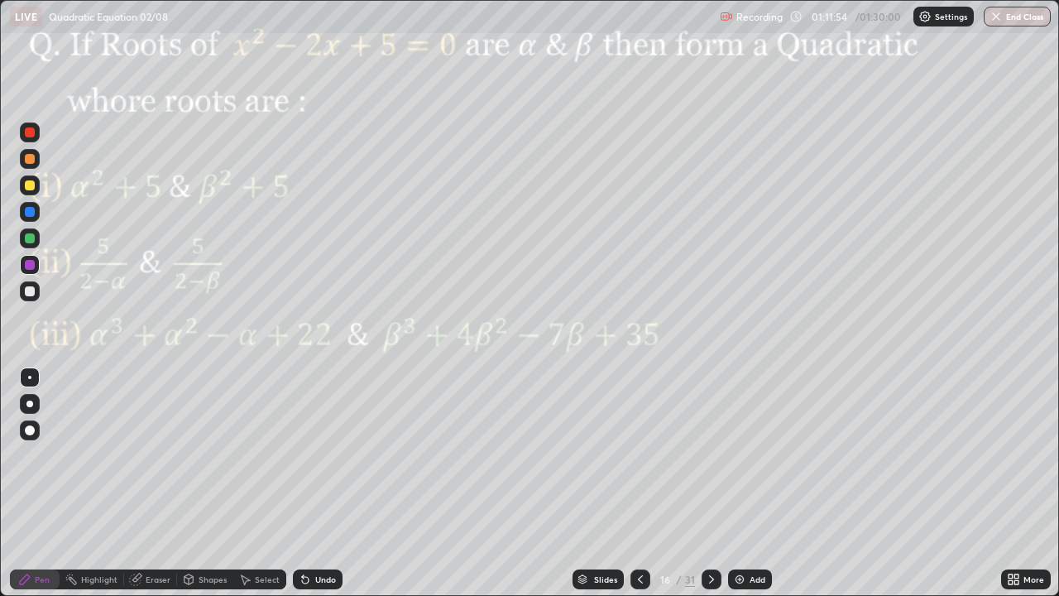
click at [30, 158] on div at bounding box center [30, 159] width 10 height 10
click at [322, 483] on div "Undo" at bounding box center [325, 579] width 21 height 8
click at [315, 483] on div "Undo" at bounding box center [325, 579] width 21 height 8
click at [33, 291] on div at bounding box center [30, 291] width 10 height 10
click at [712, 483] on icon at bounding box center [711, 579] width 13 height 13
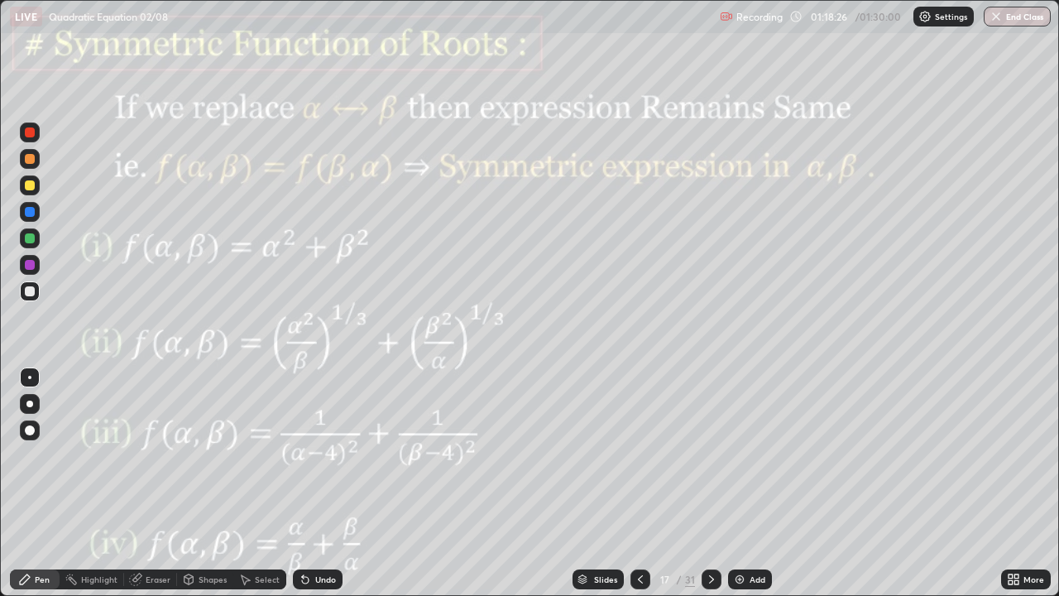
click at [638, 483] on icon at bounding box center [640, 579] width 13 height 13
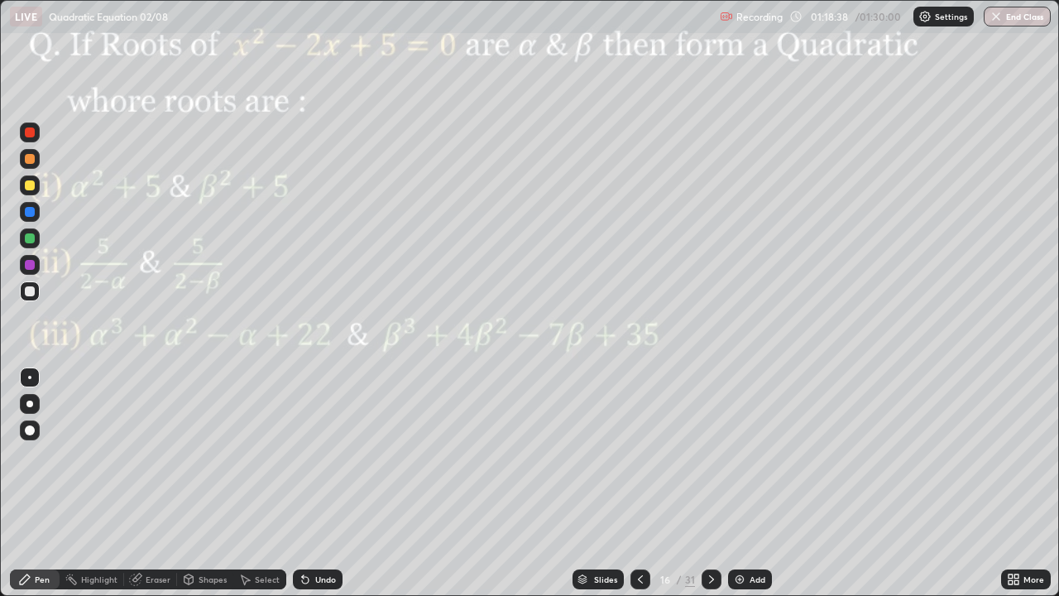
click at [709, 483] on icon at bounding box center [711, 579] width 13 height 13
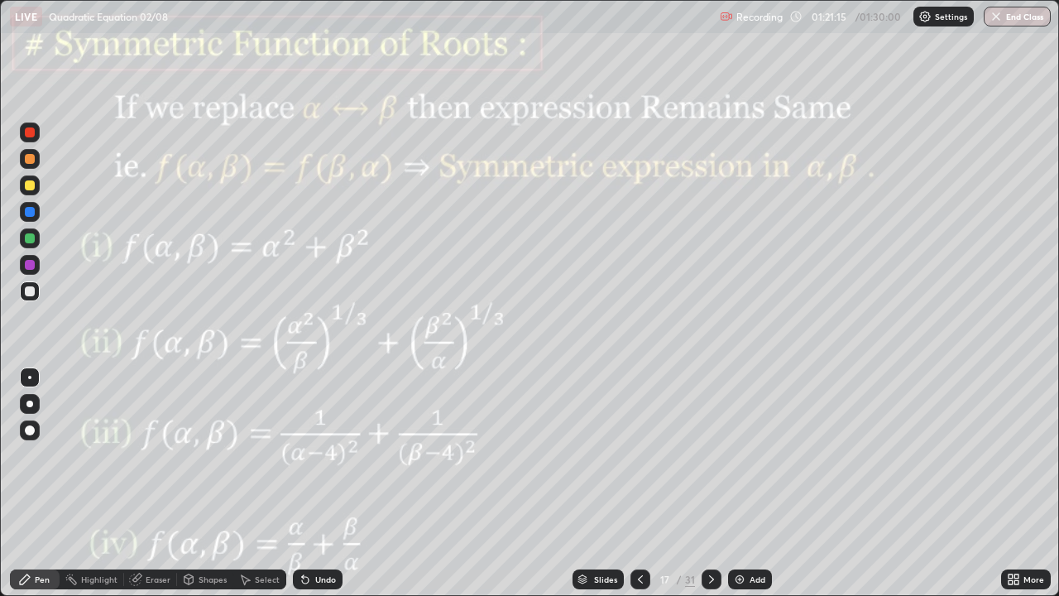
click at [709, 483] on icon at bounding box center [711, 579] width 13 height 13
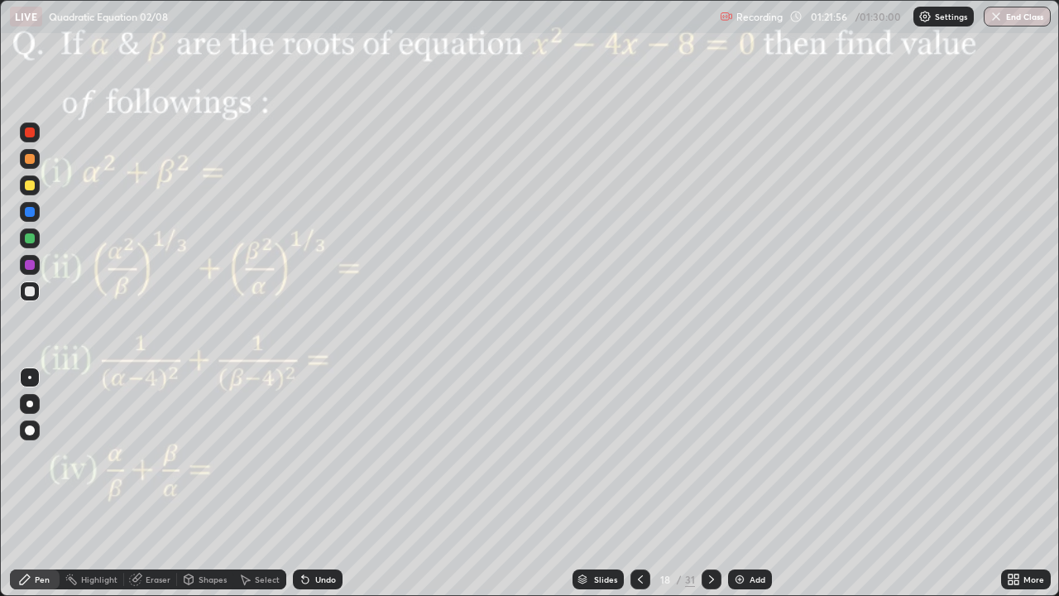
click at [708, 483] on icon at bounding box center [711, 579] width 13 height 13
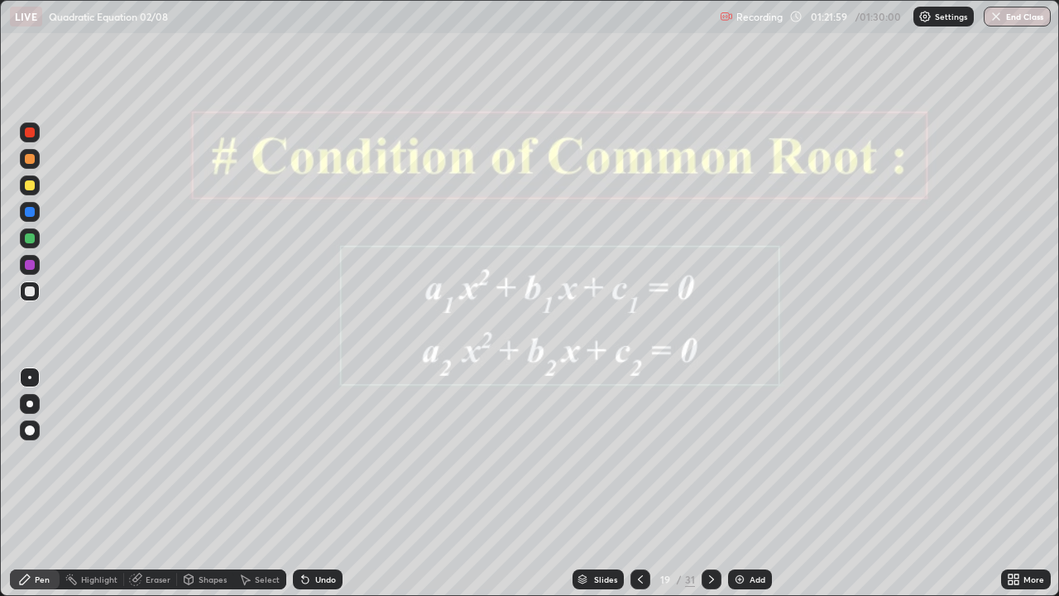
click at [712, 483] on icon at bounding box center [711, 579] width 5 height 8
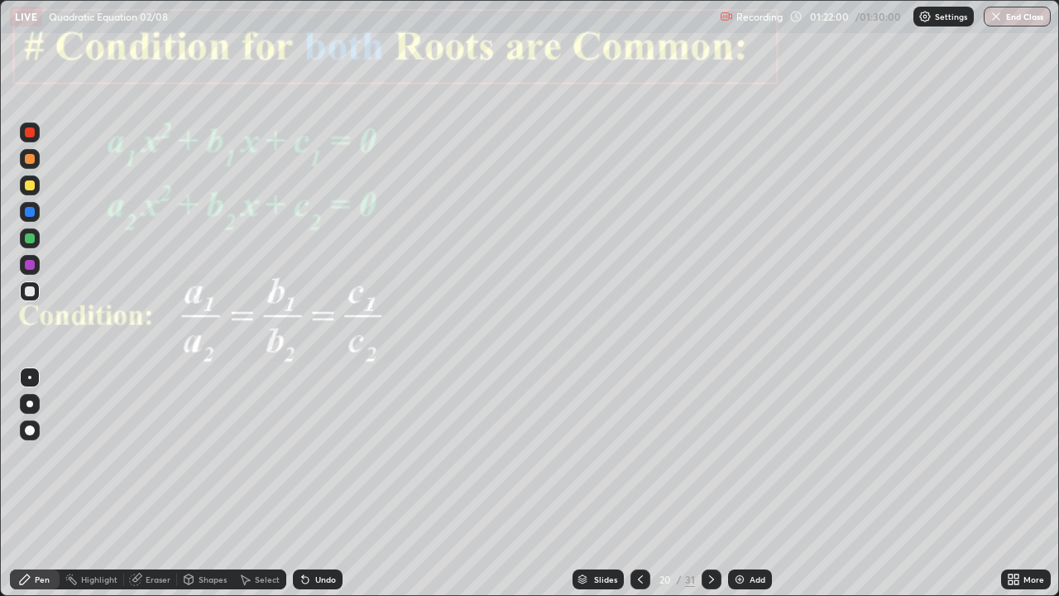
click at [709, 483] on icon at bounding box center [711, 579] width 13 height 13
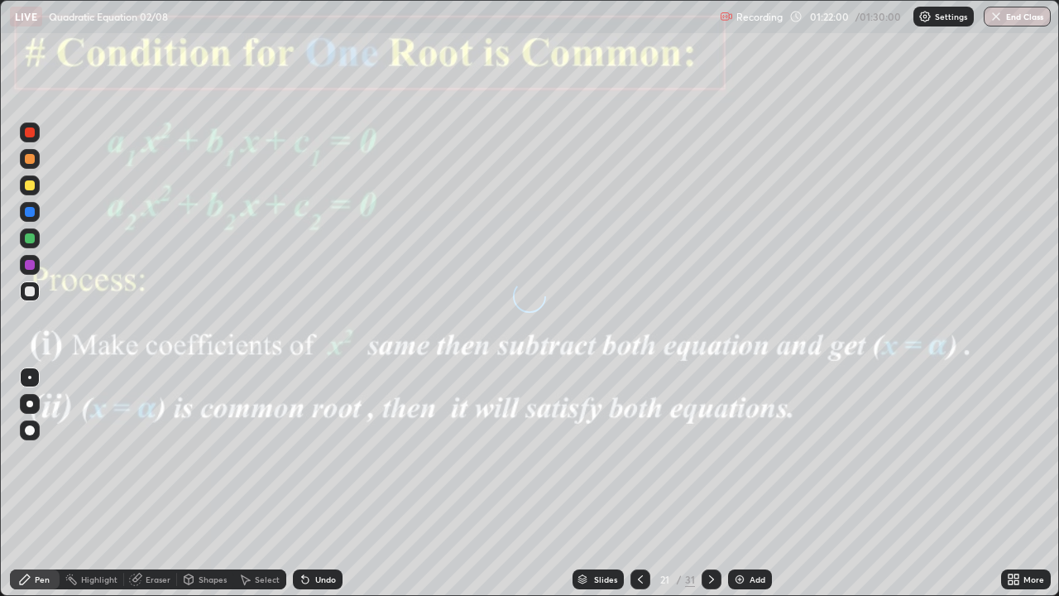
click at [709, 483] on icon at bounding box center [711, 579] width 13 height 13
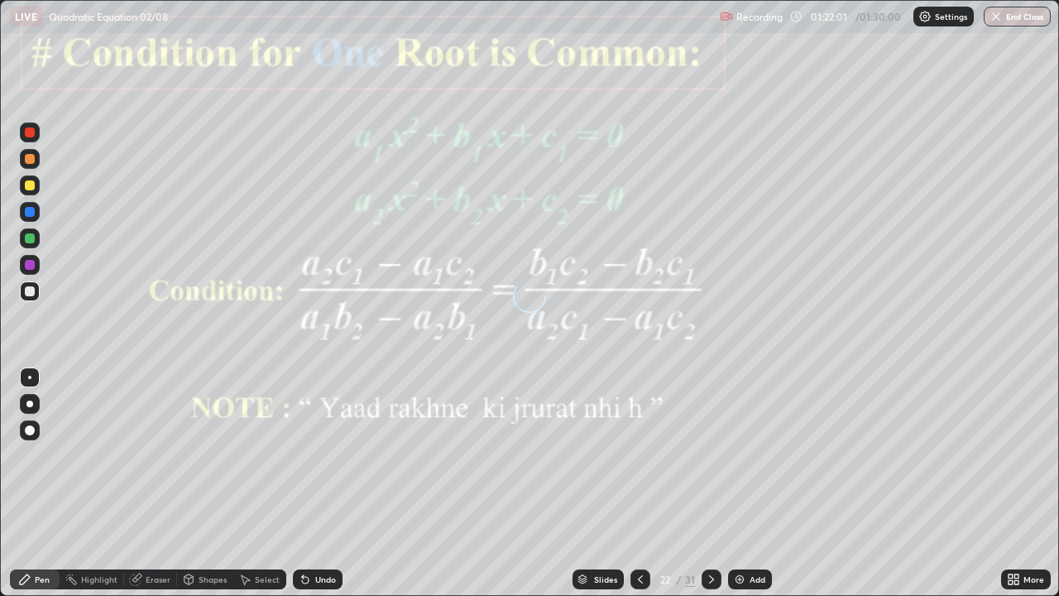
click at [711, 483] on icon at bounding box center [711, 579] width 13 height 13
click at [711, 483] on icon at bounding box center [711, 579] width 5 height 8
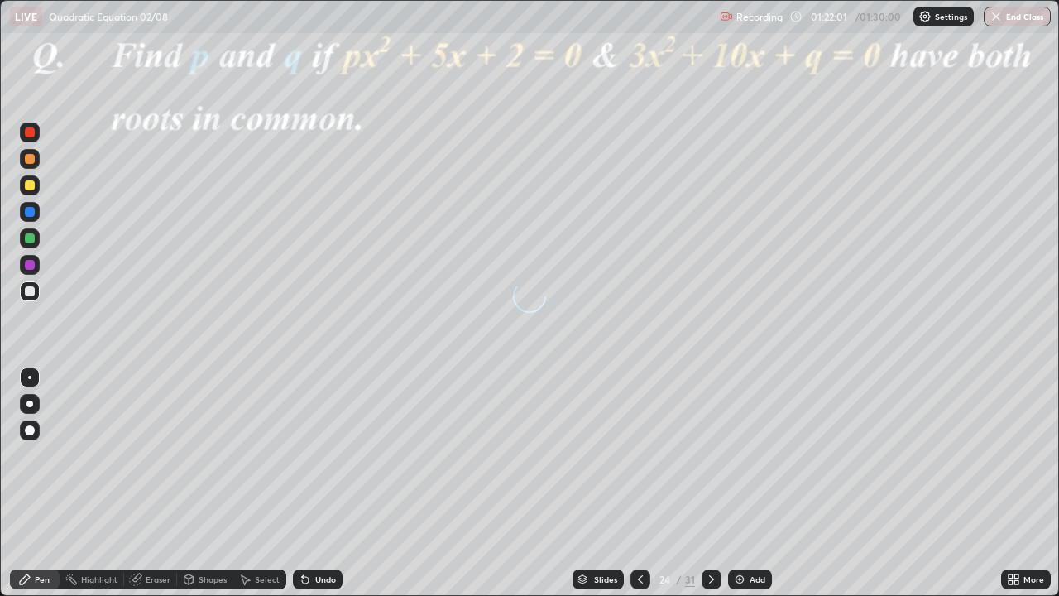
click at [712, 483] on icon at bounding box center [711, 579] width 13 height 13
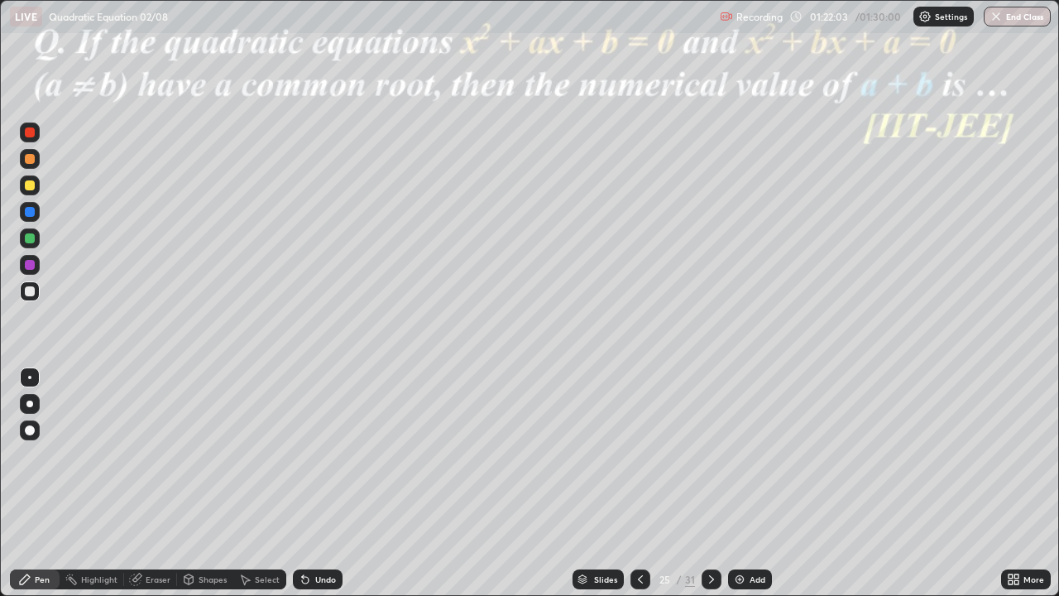
click at [709, 483] on icon at bounding box center [711, 579] width 5 height 8
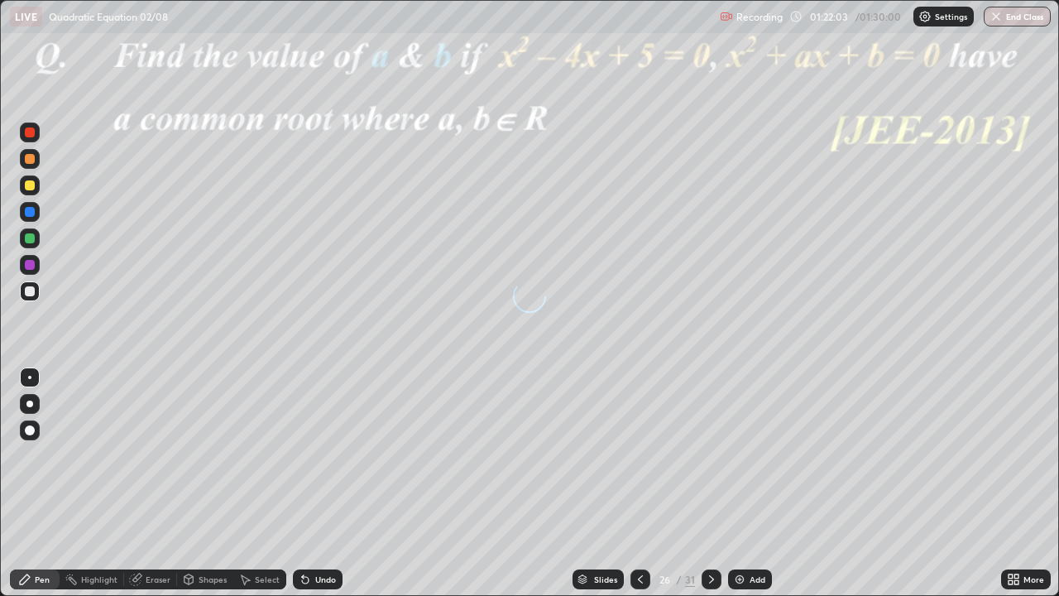
click at [710, 483] on icon at bounding box center [711, 579] width 13 height 13
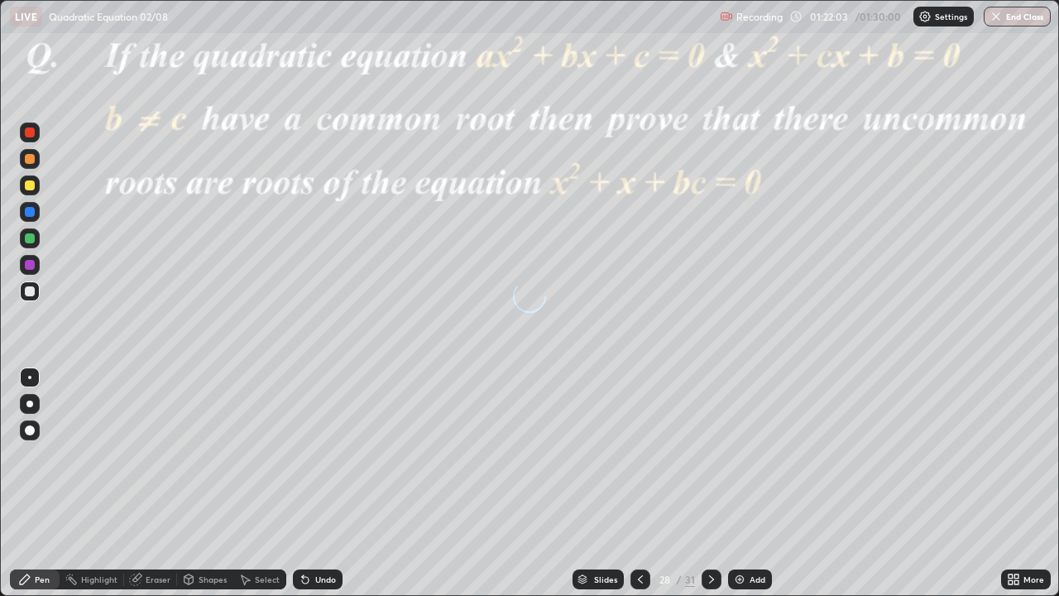
click at [710, 483] on icon at bounding box center [711, 579] width 5 height 8
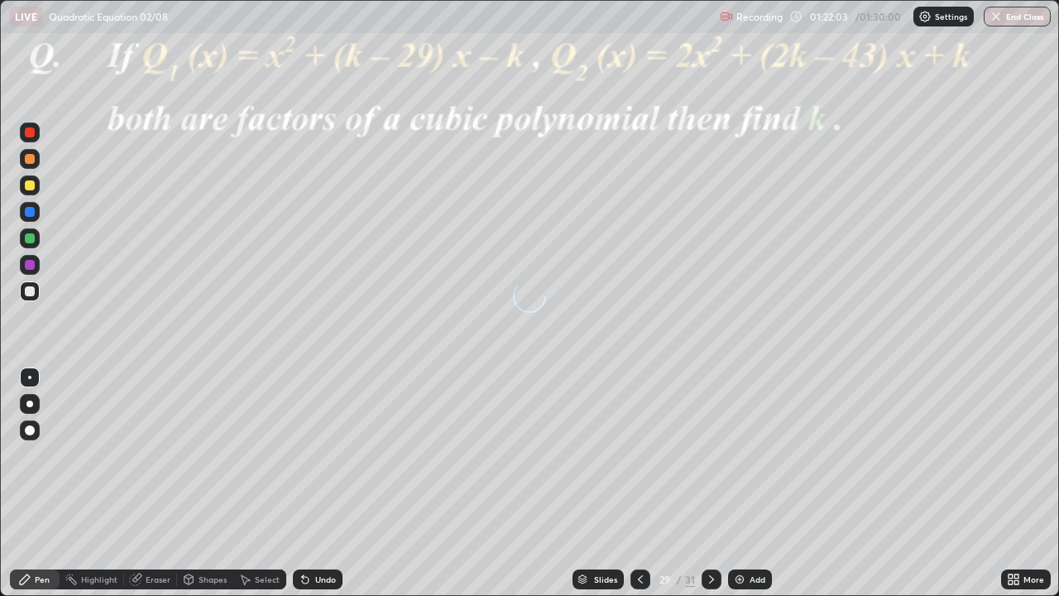
click at [711, 483] on div at bounding box center [712, 579] width 20 height 20
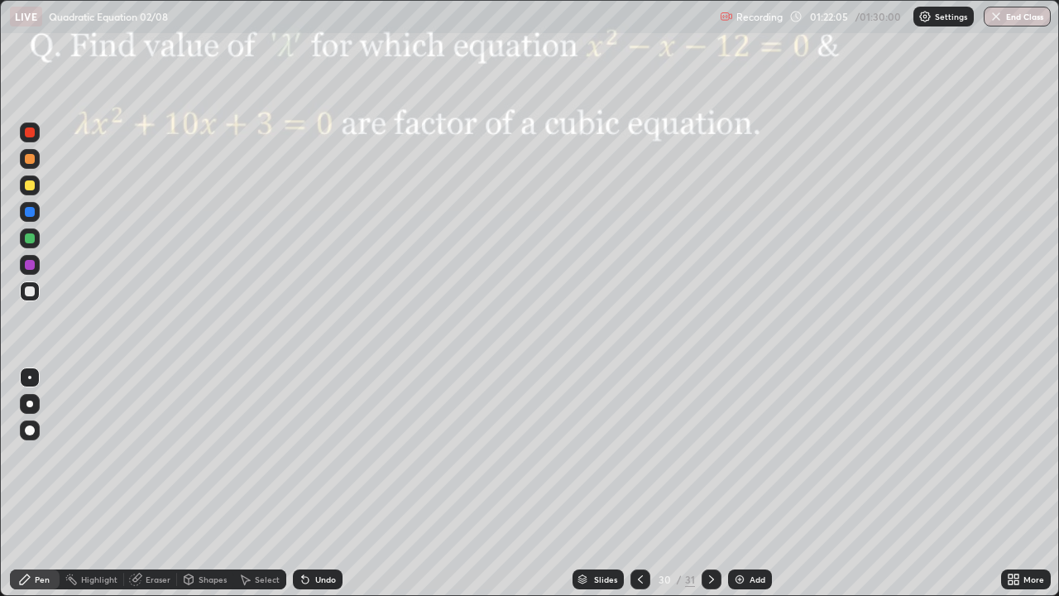
click at [708, 483] on icon at bounding box center [711, 579] width 13 height 13
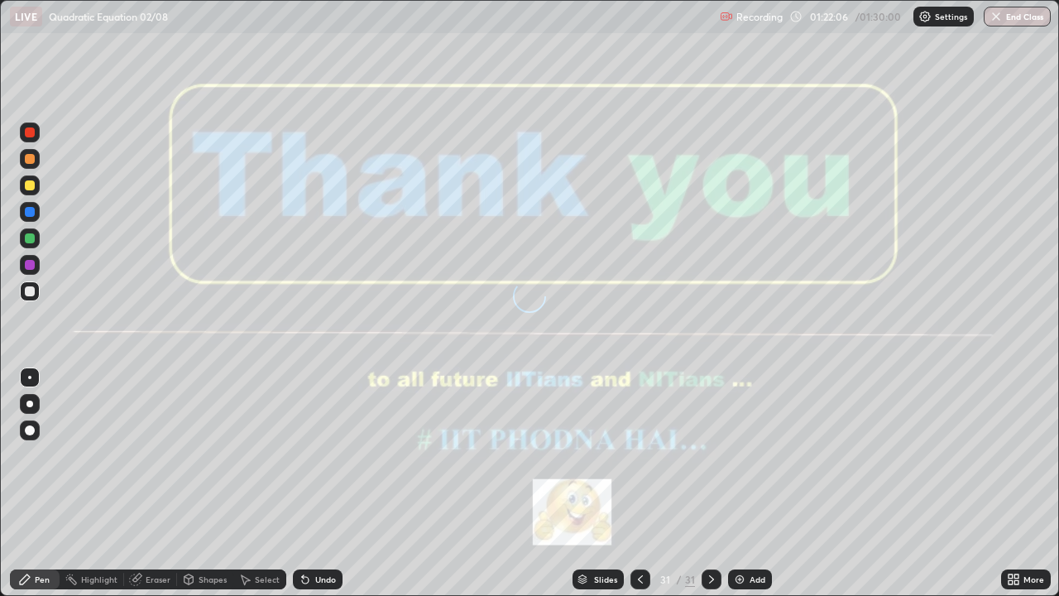
click at [708, 483] on icon at bounding box center [711, 579] width 13 height 13
click at [709, 483] on icon at bounding box center [711, 579] width 5 height 8
click at [1021, 15] on button "End Class" at bounding box center [1017, 17] width 67 height 20
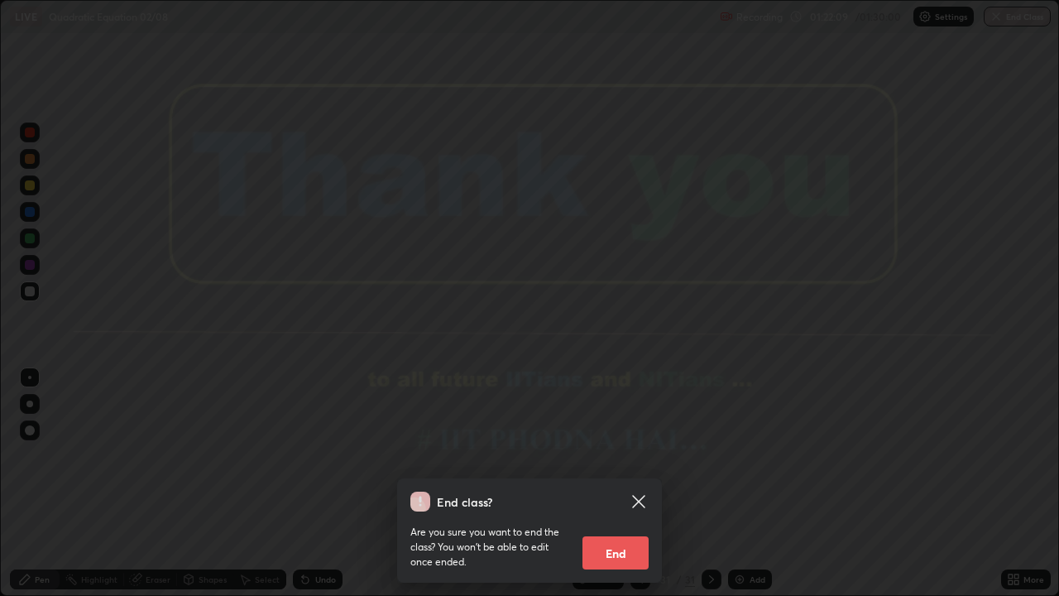
click at [611, 483] on button "End" at bounding box center [616, 552] width 66 height 33
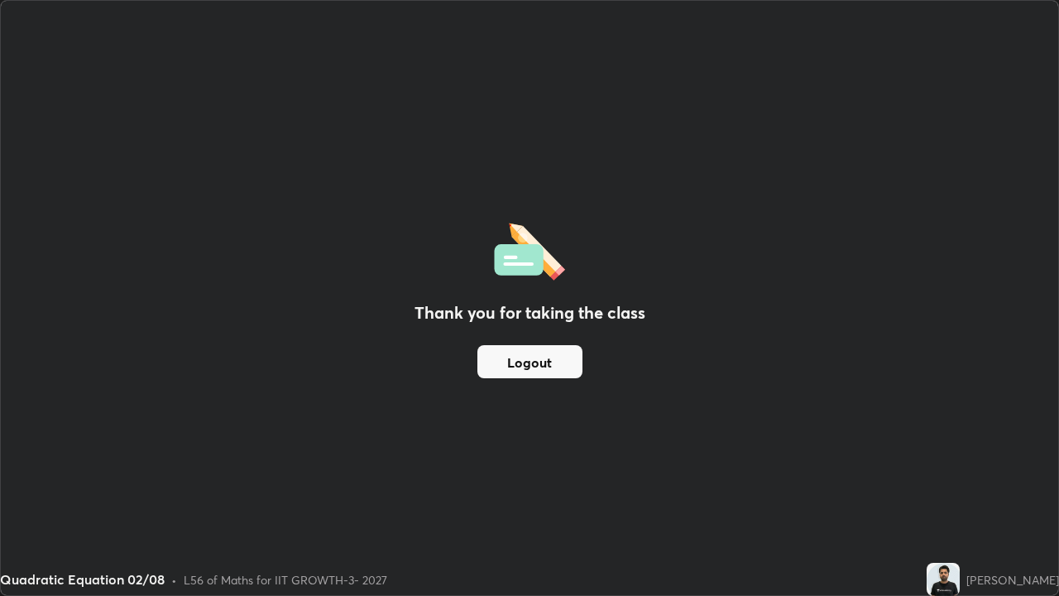
click at [545, 366] on button "Logout" at bounding box center [530, 361] width 105 height 33
